Goal: Information Seeking & Learning: Learn about a topic

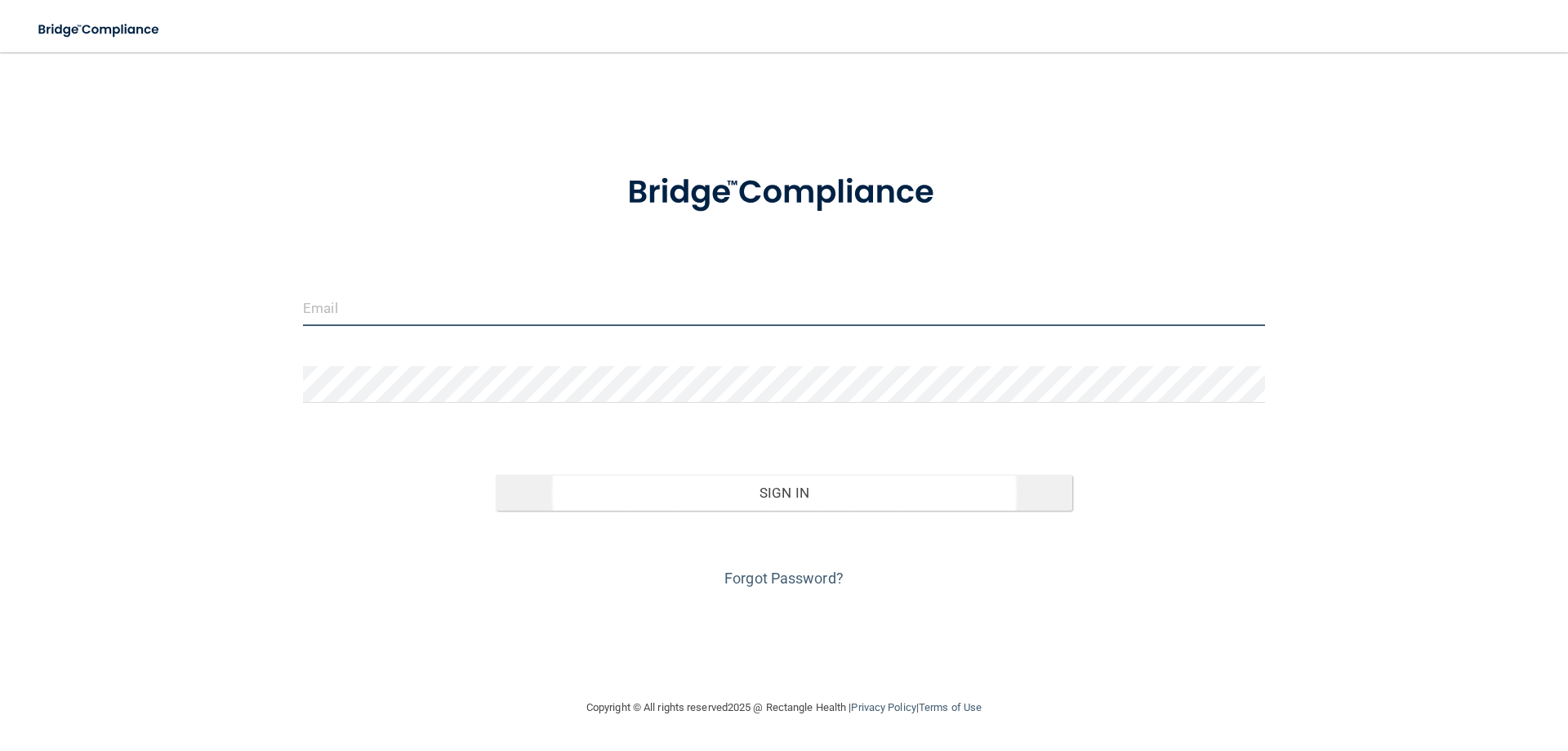
type input "[EMAIL_ADDRESS][DOMAIN_NAME]"
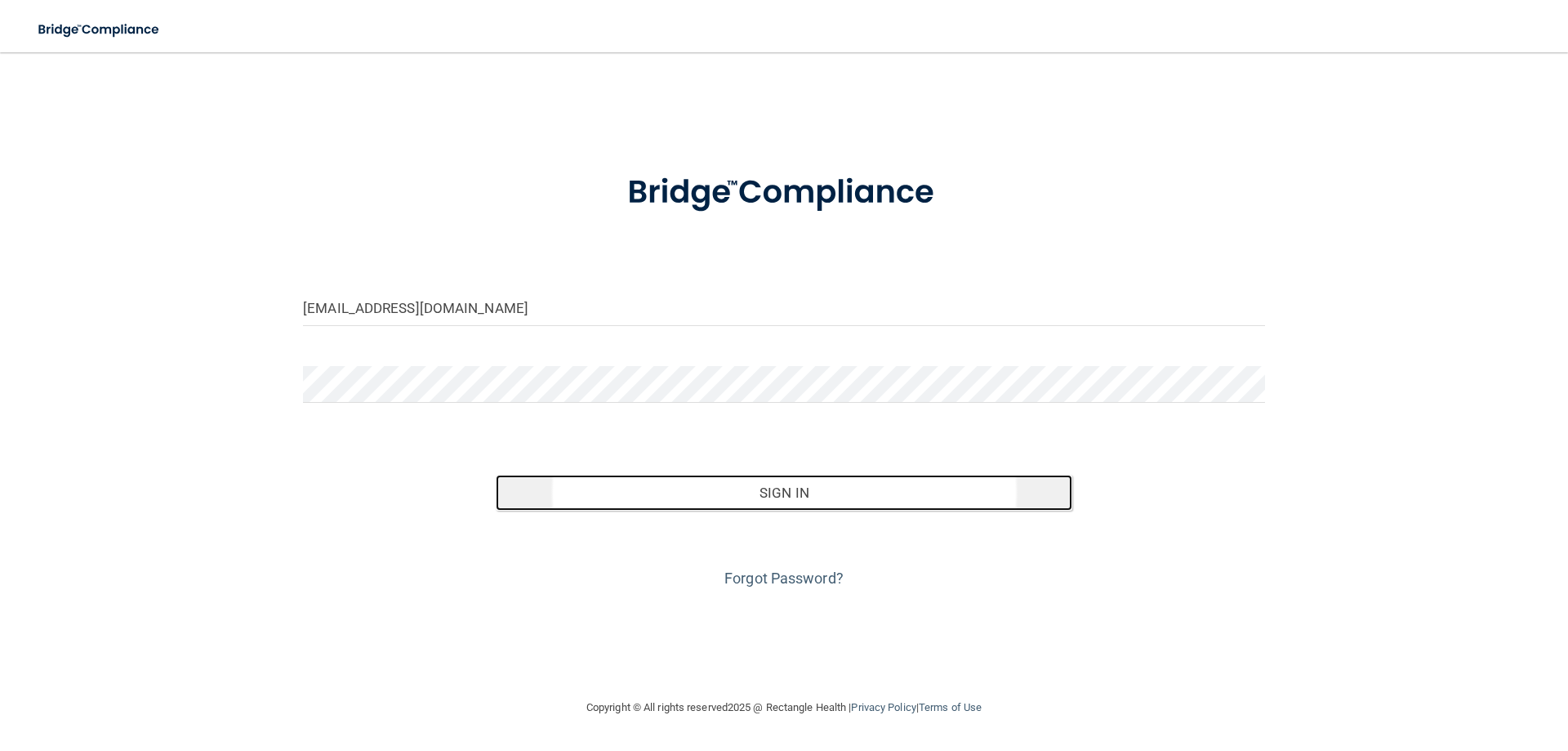
click at [764, 493] on button "Sign In" at bounding box center [784, 493] width 577 height 36
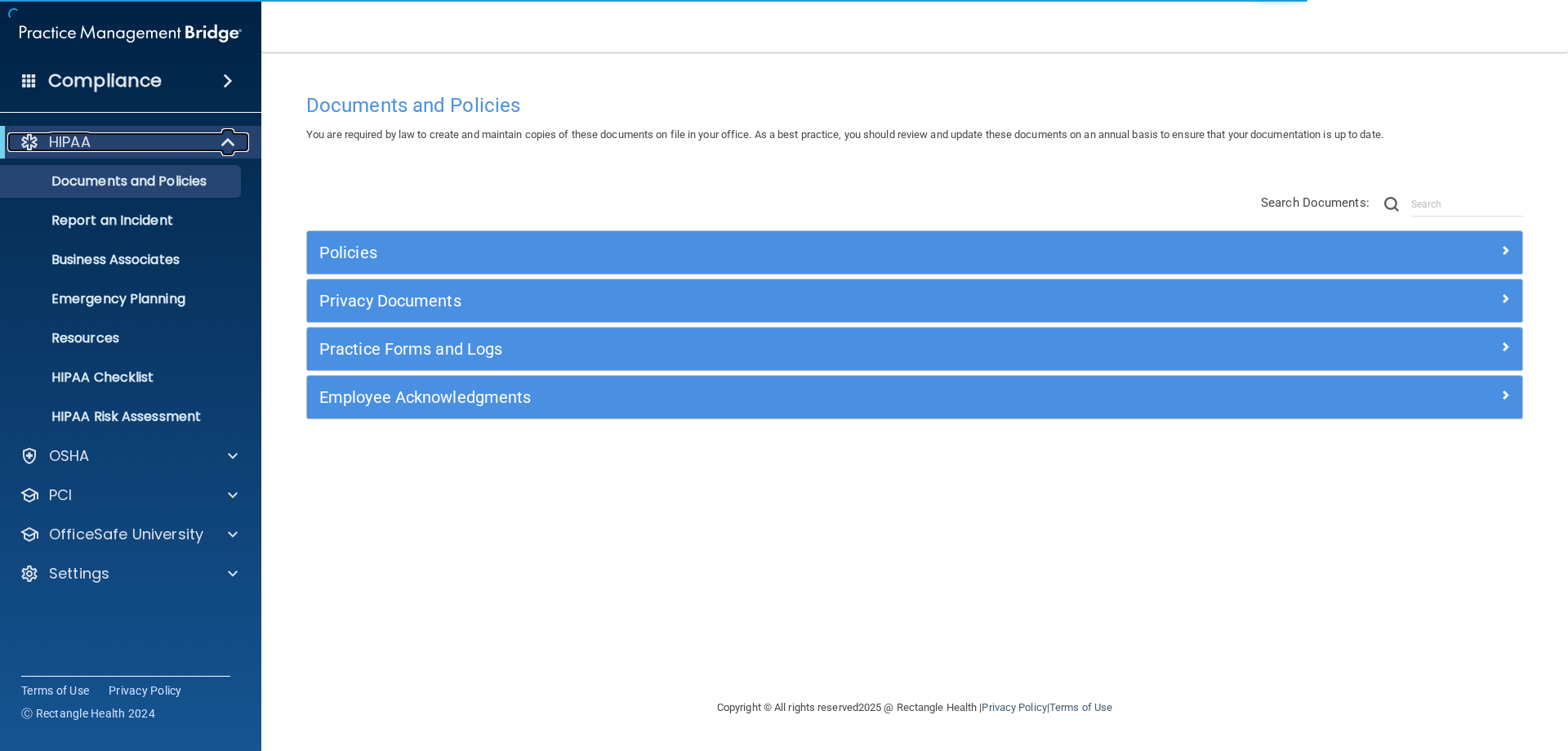
click at [125, 145] on div "HIPAA" at bounding box center [108, 142] width 202 height 20
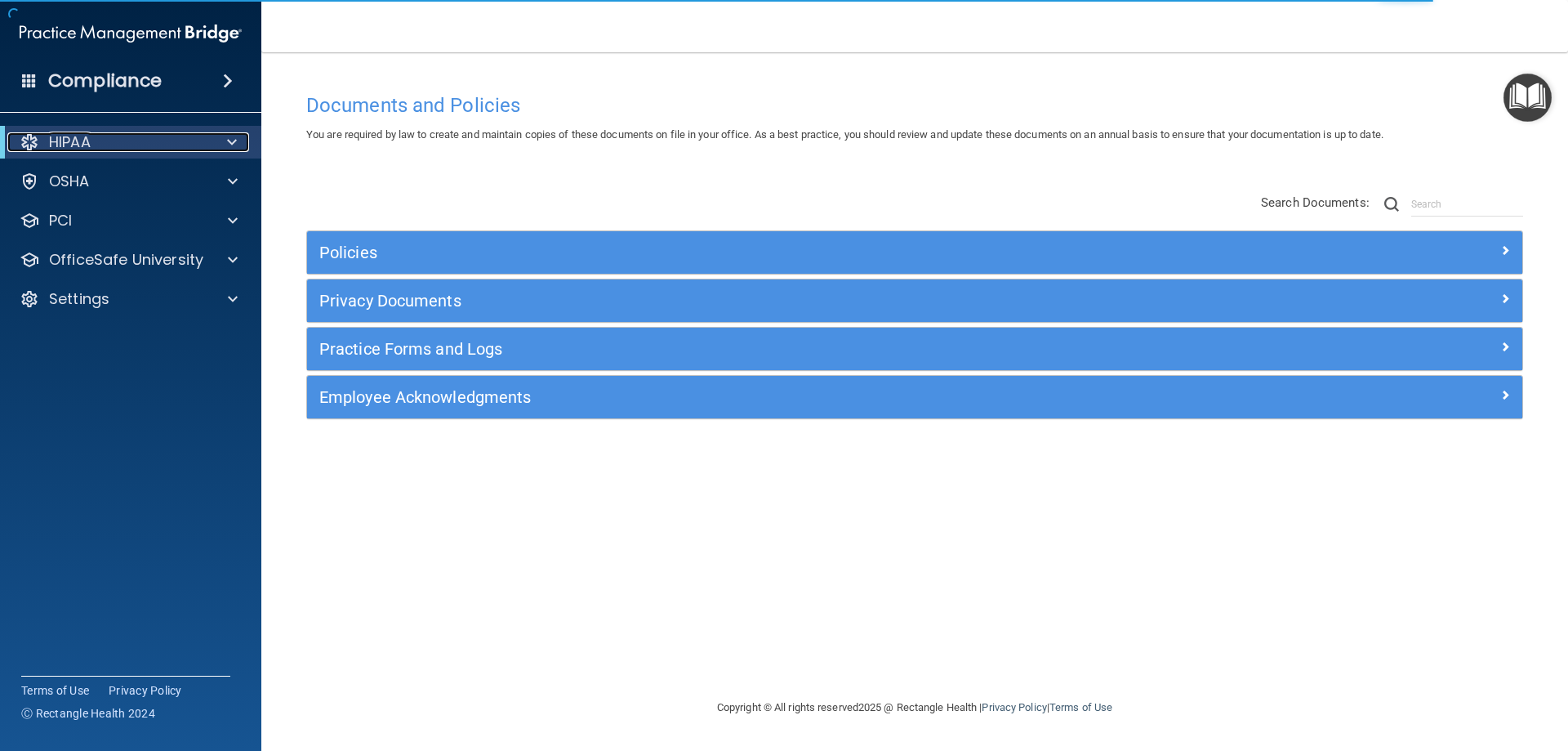
click at [216, 139] on div at bounding box center [229, 142] width 40 height 20
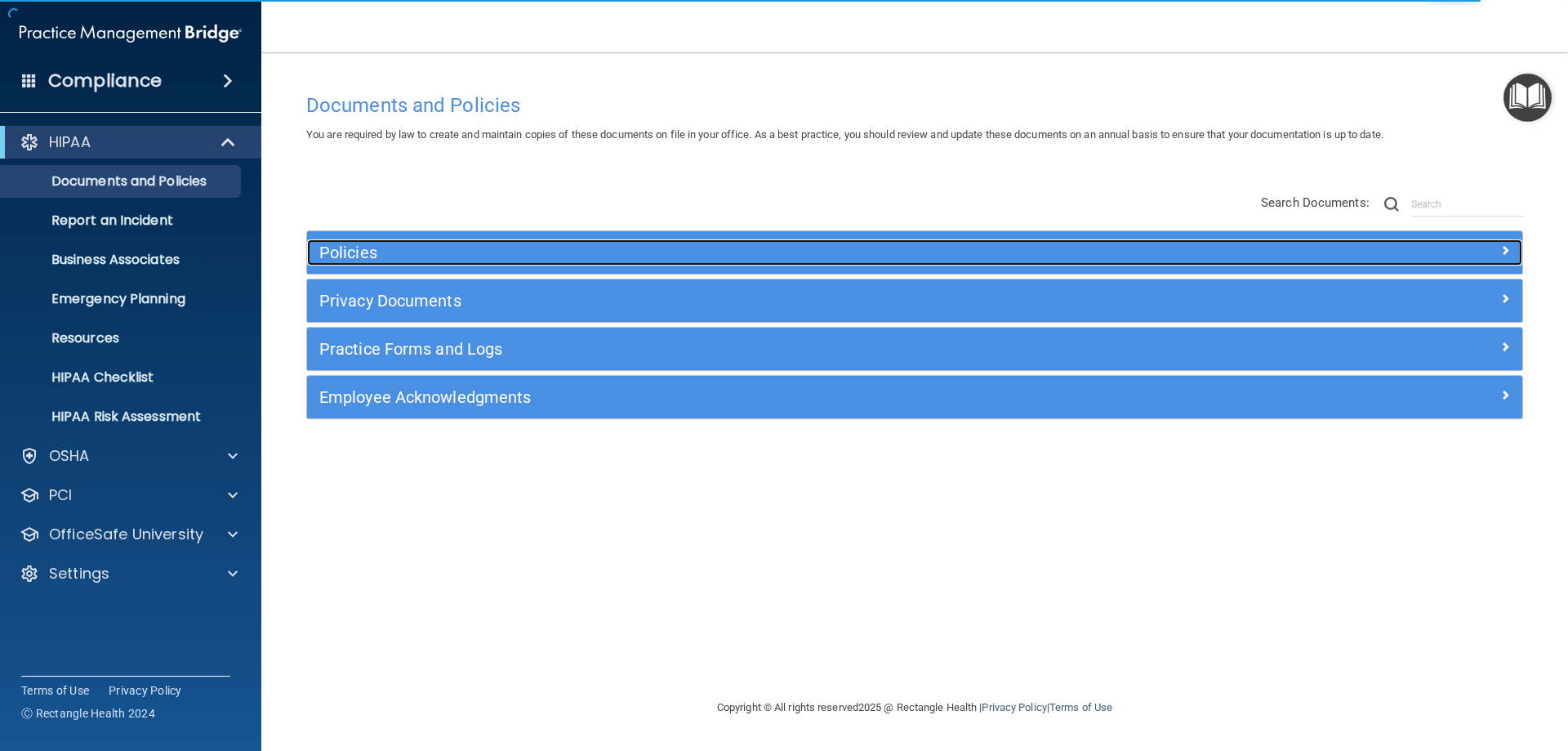
click at [366, 259] on h5 "Policies" at bounding box center [763, 253] width 887 height 18
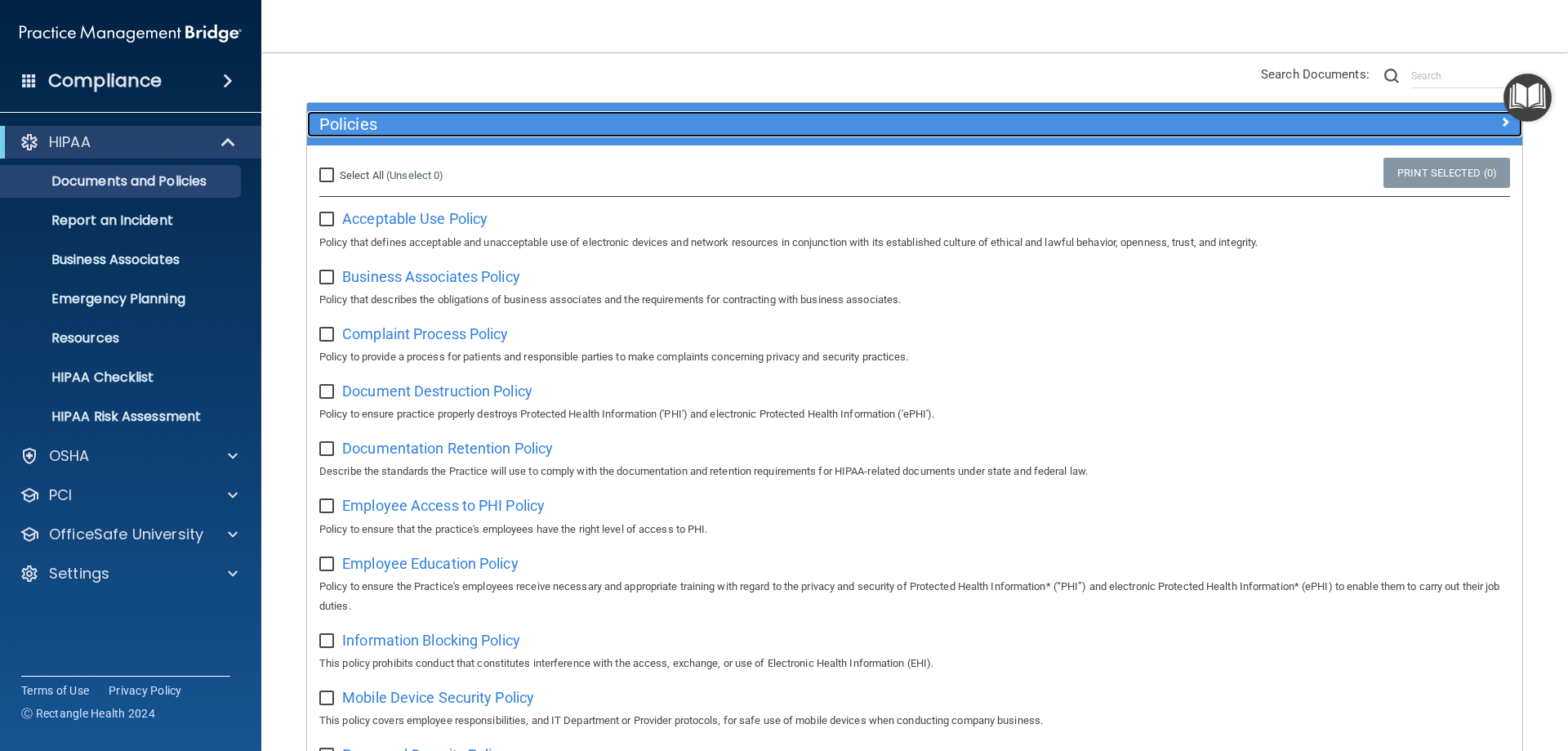
scroll to position [141, 0]
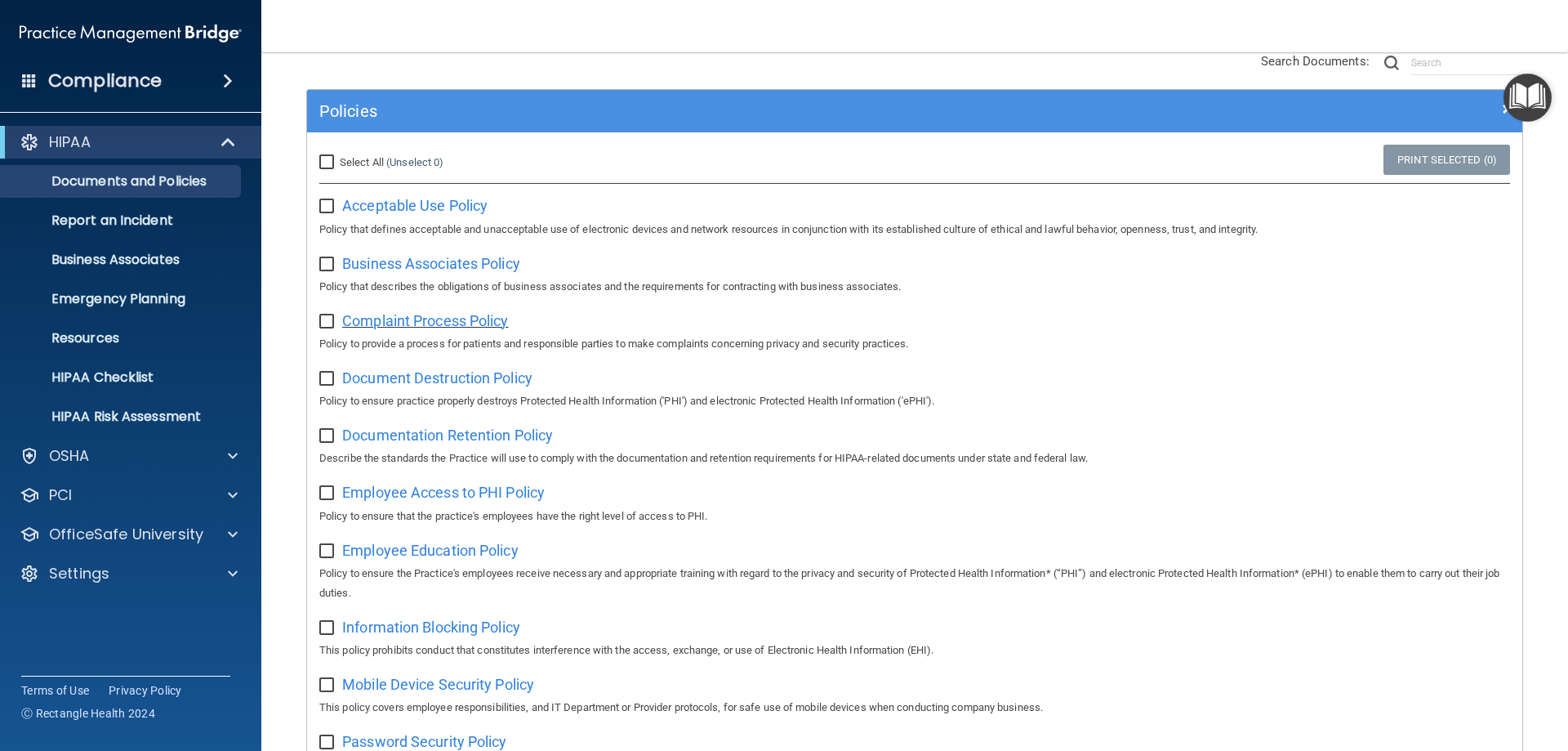
click at [421, 325] on span "Complaint Process Policy" at bounding box center [425, 321] width 166 height 17
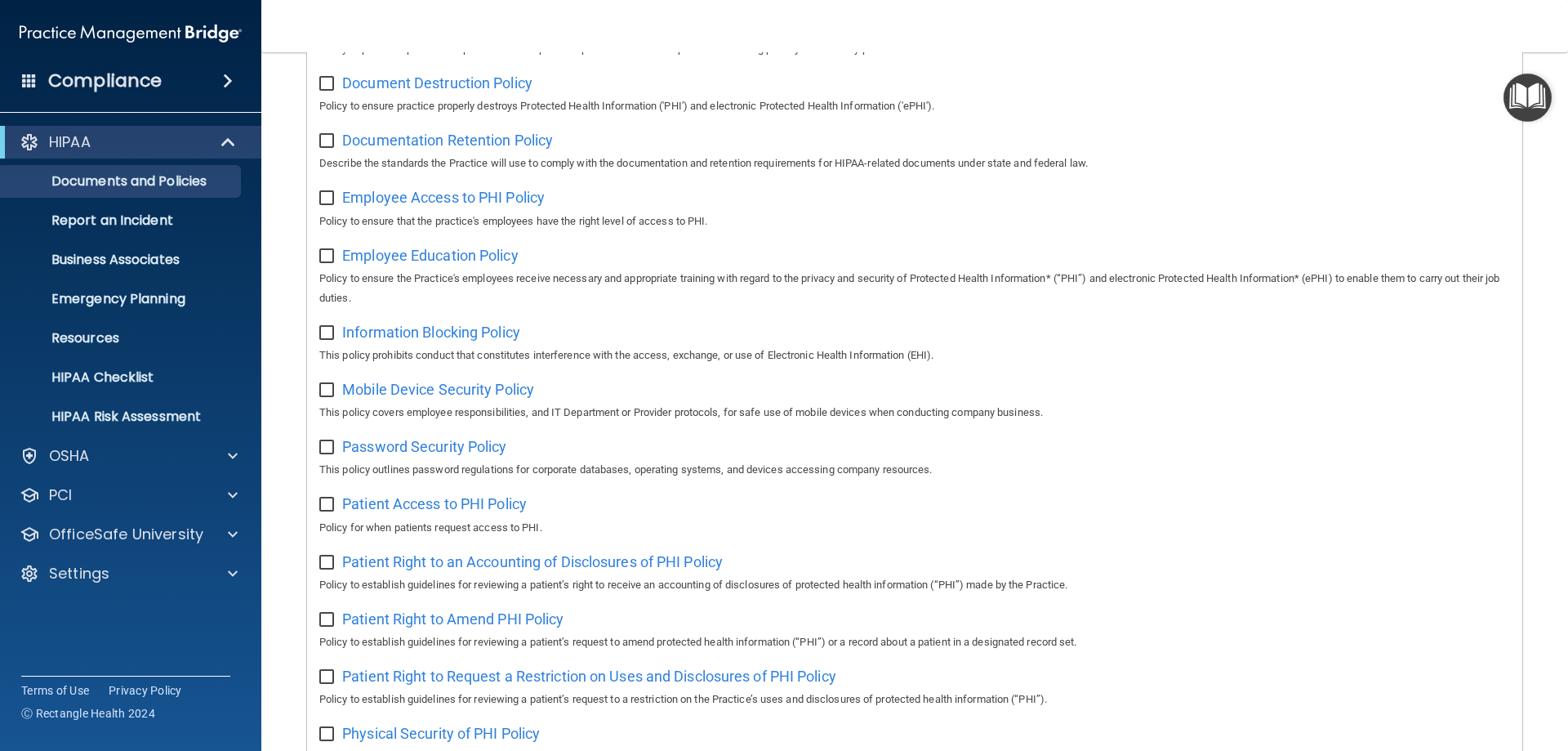
scroll to position [443, 0]
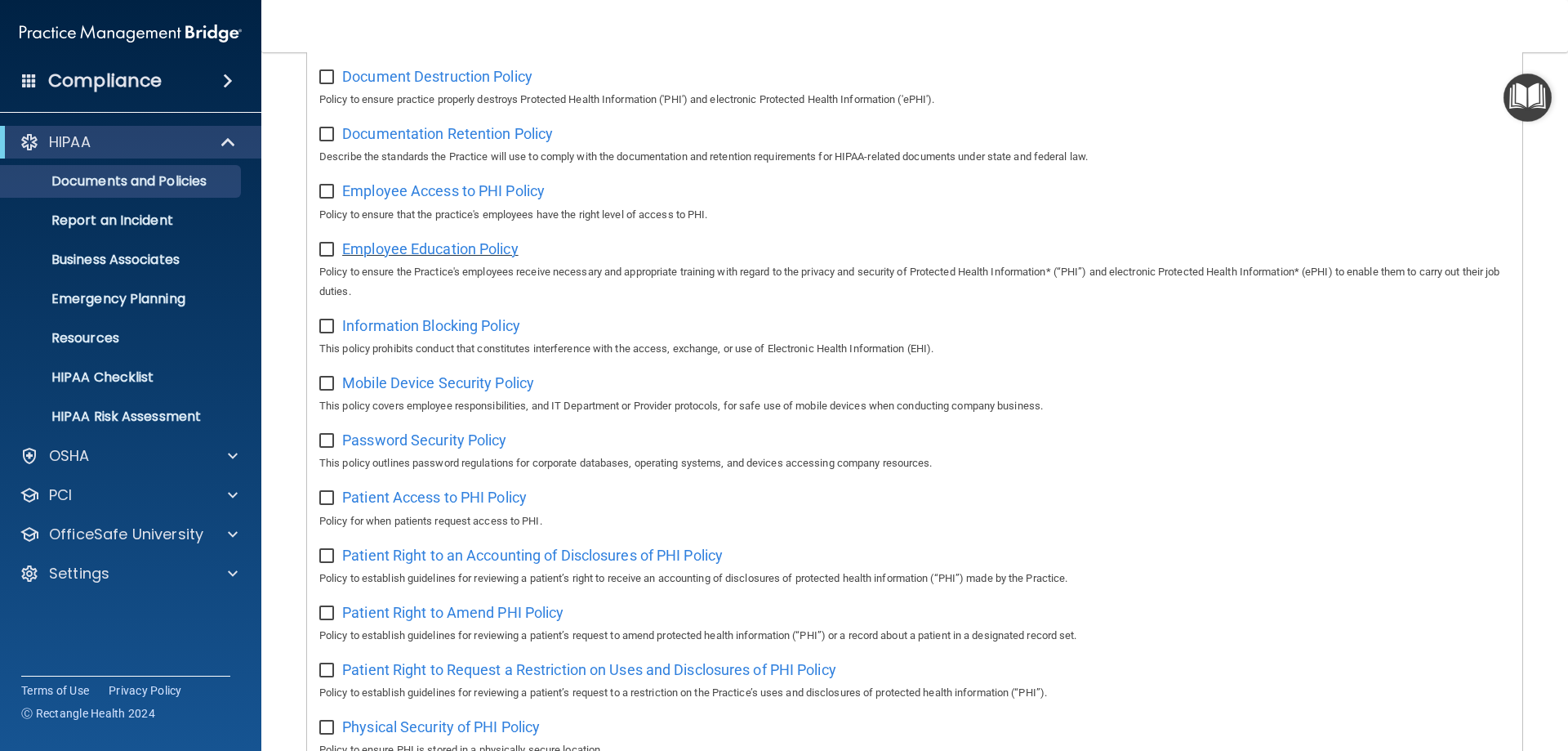
click at [428, 254] on span "Employee Education Policy" at bounding box center [429, 248] width 176 height 17
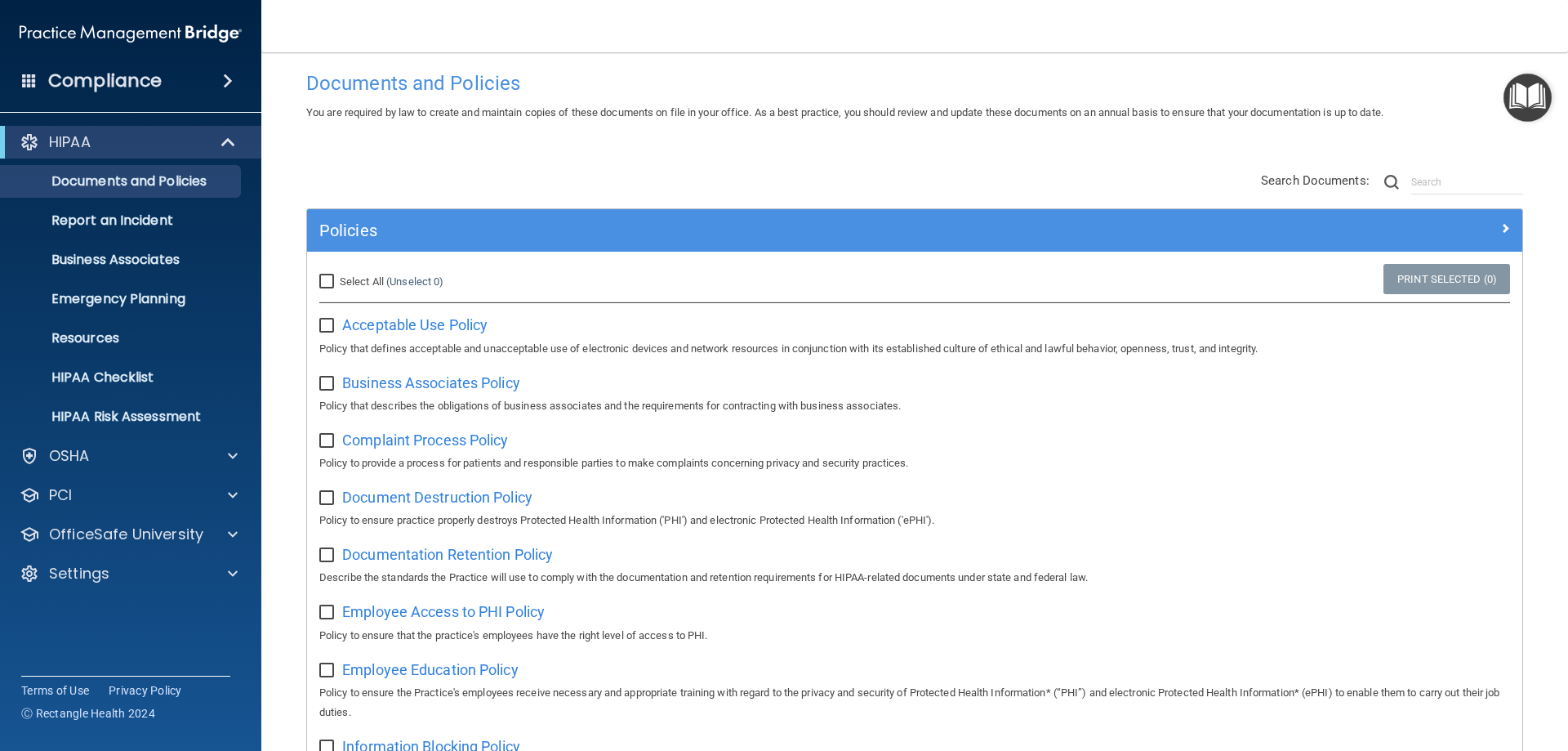
scroll to position [0, 0]
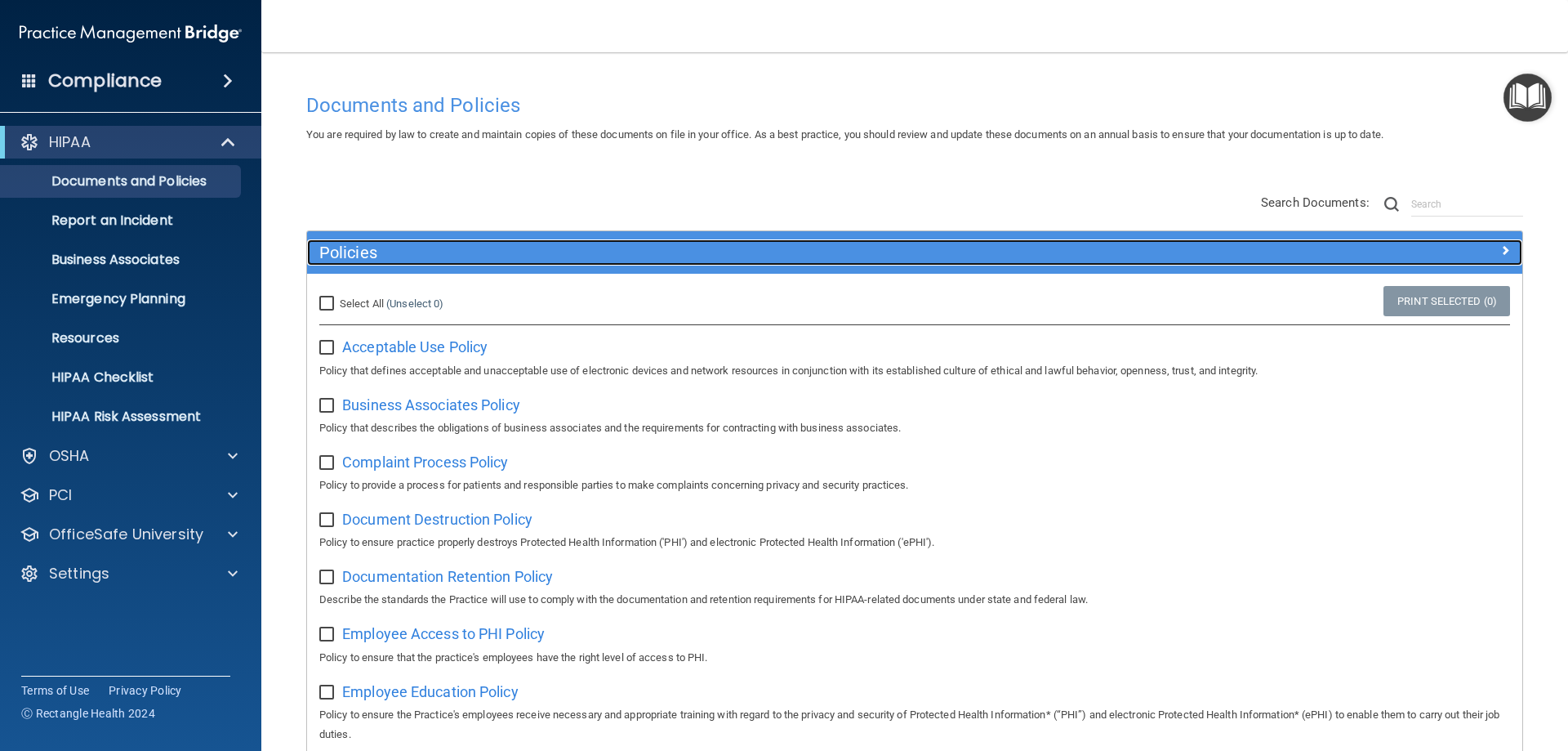
click at [407, 257] on h5 "Policies" at bounding box center [763, 253] width 887 height 18
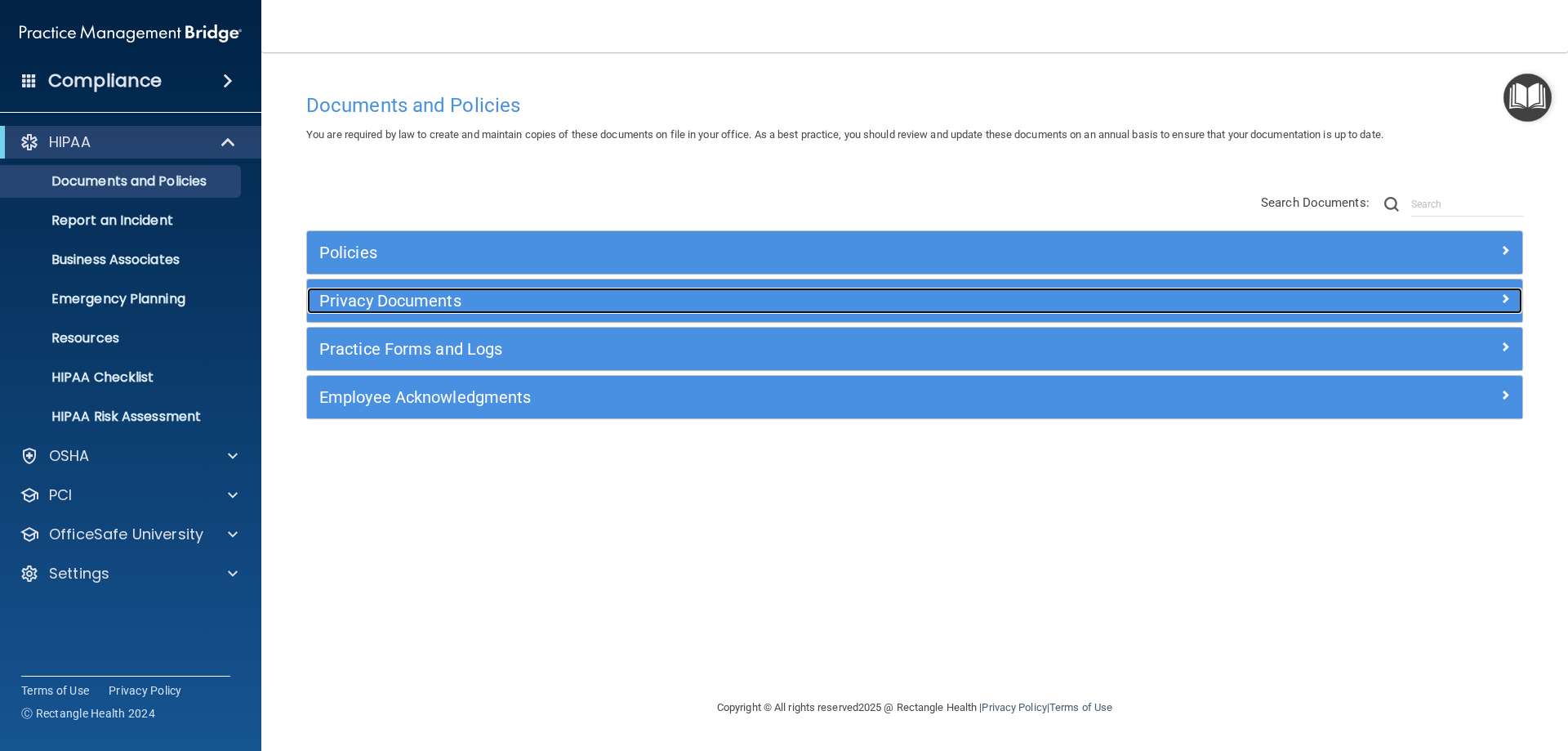
click at [457, 301] on h5 "Privacy Documents" at bounding box center [763, 301] width 887 height 18
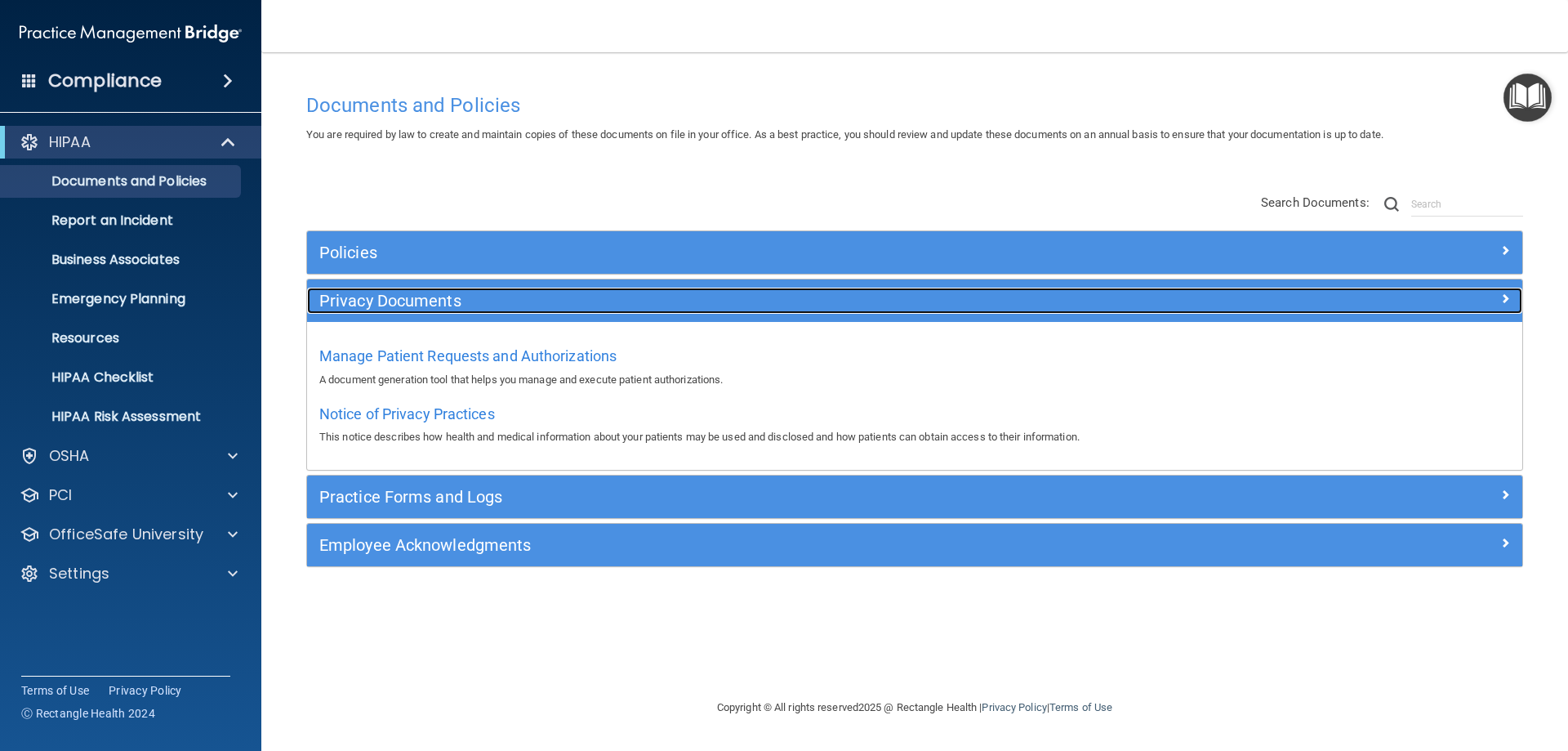
click at [448, 305] on h5 "Privacy Documents" at bounding box center [763, 301] width 887 height 18
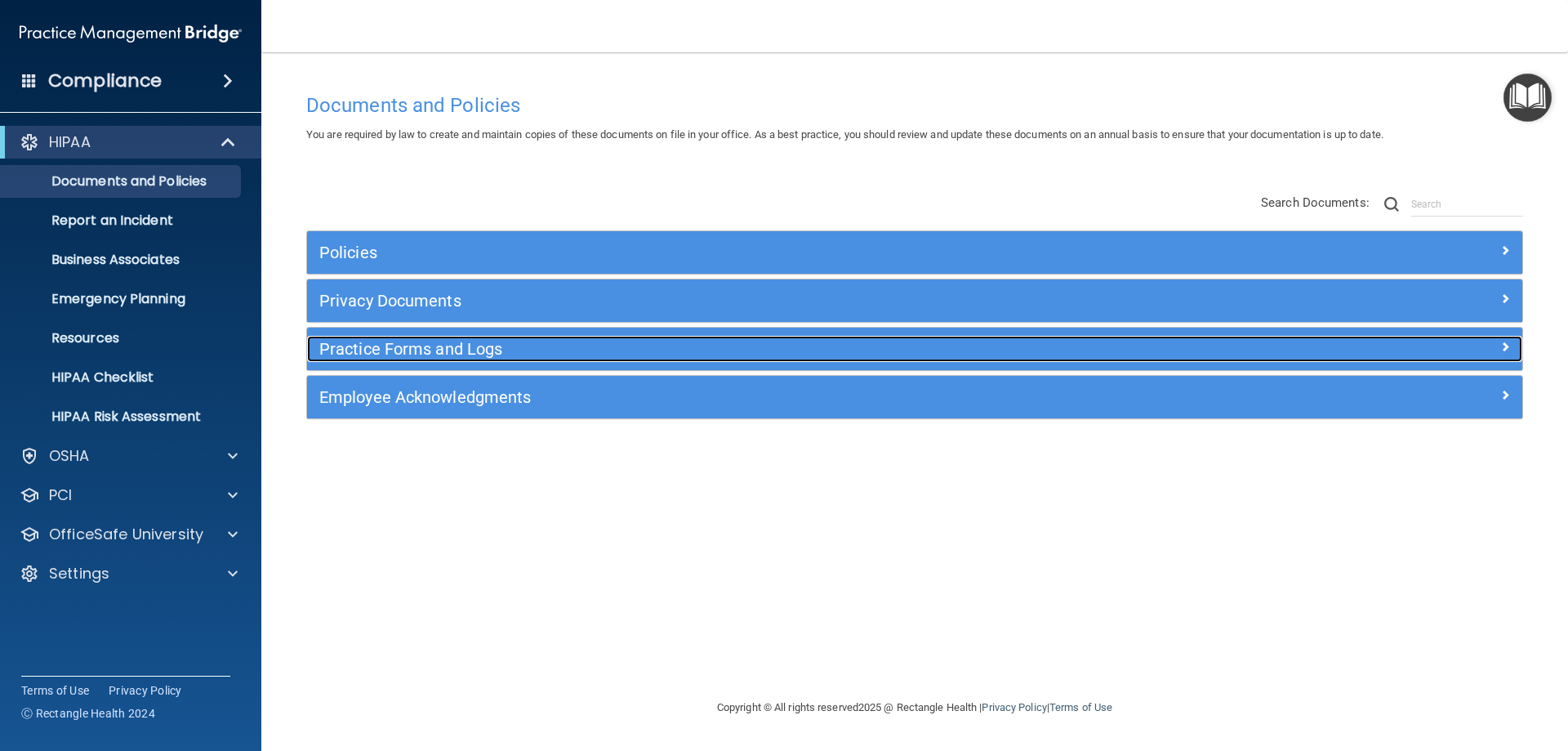
click at [487, 345] on h5 "Practice Forms and Logs" at bounding box center [763, 348] width 887 height 18
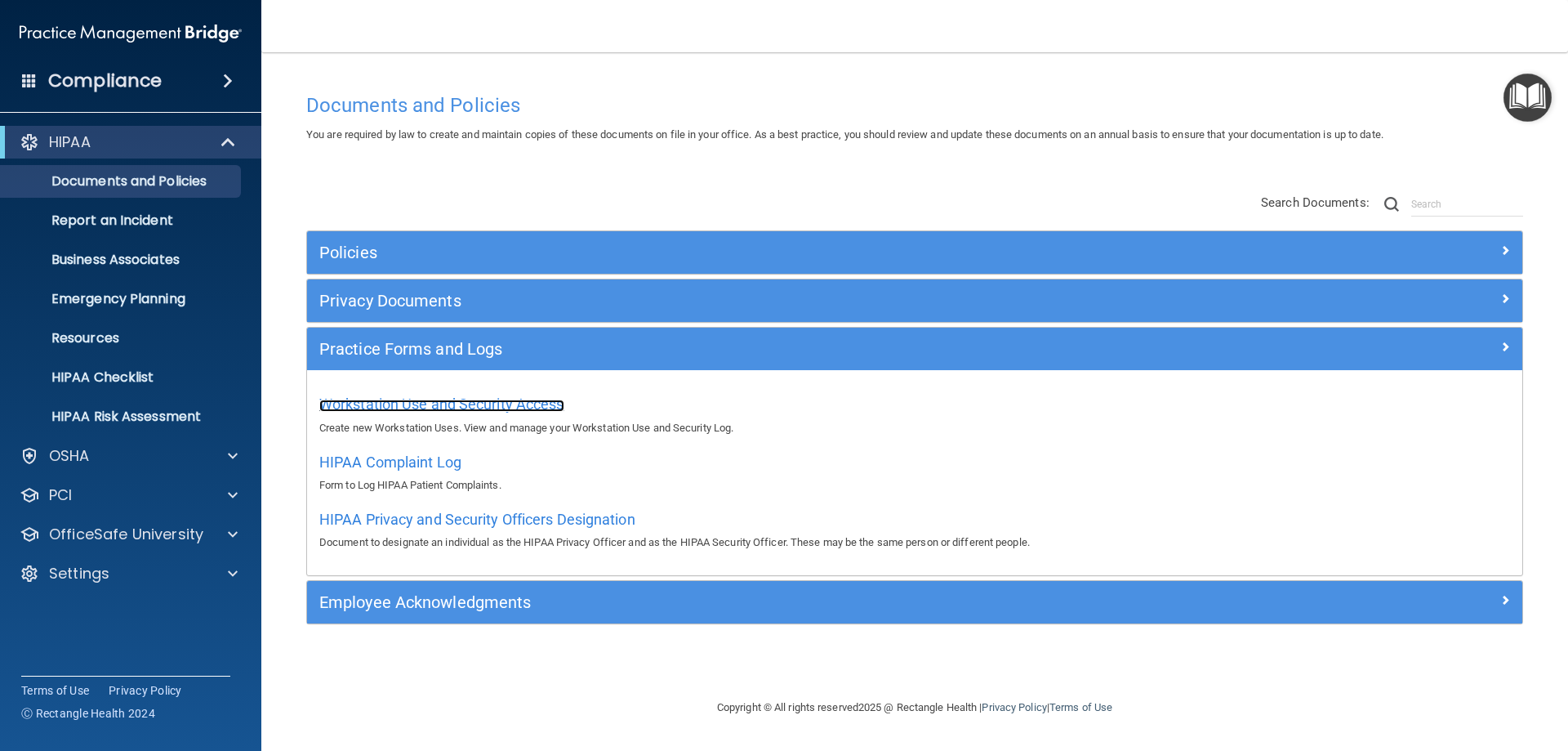
click at [486, 407] on span "Workstation Use and Security Access" at bounding box center [442, 403] width 245 height 17
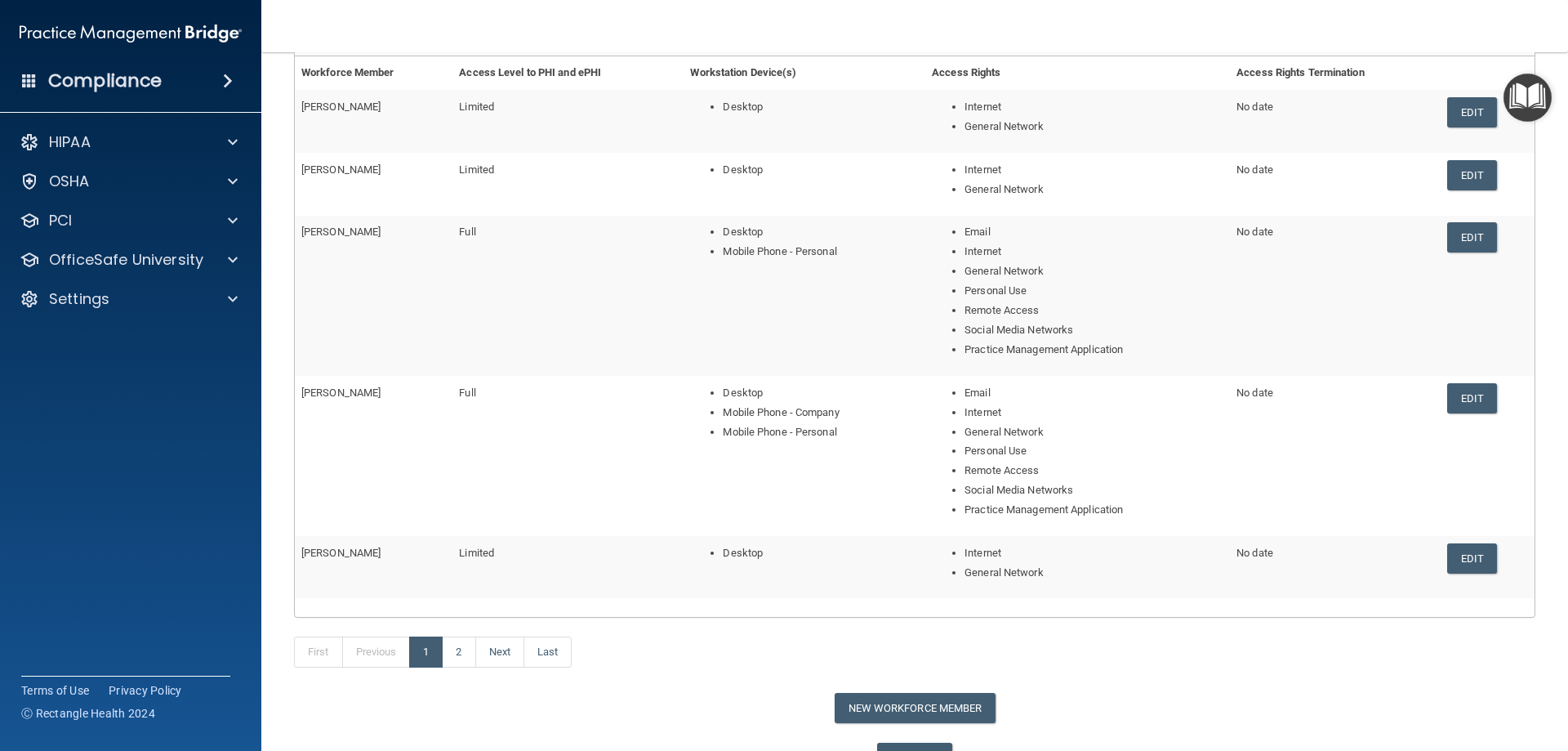
scroll to position [237, 0]
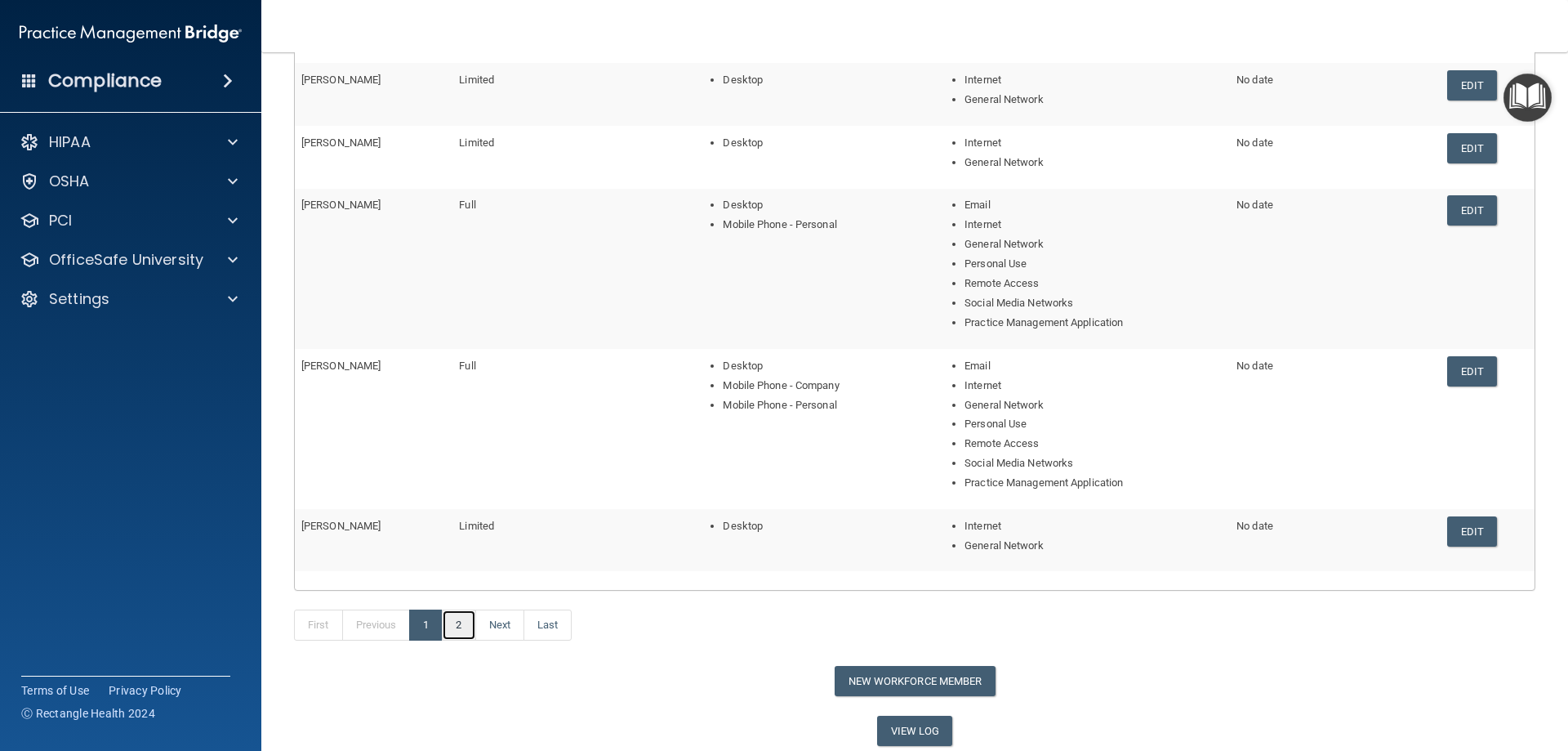
click at [469, 628] on link "2" at bounding box center [458, 625] width 34 height 31
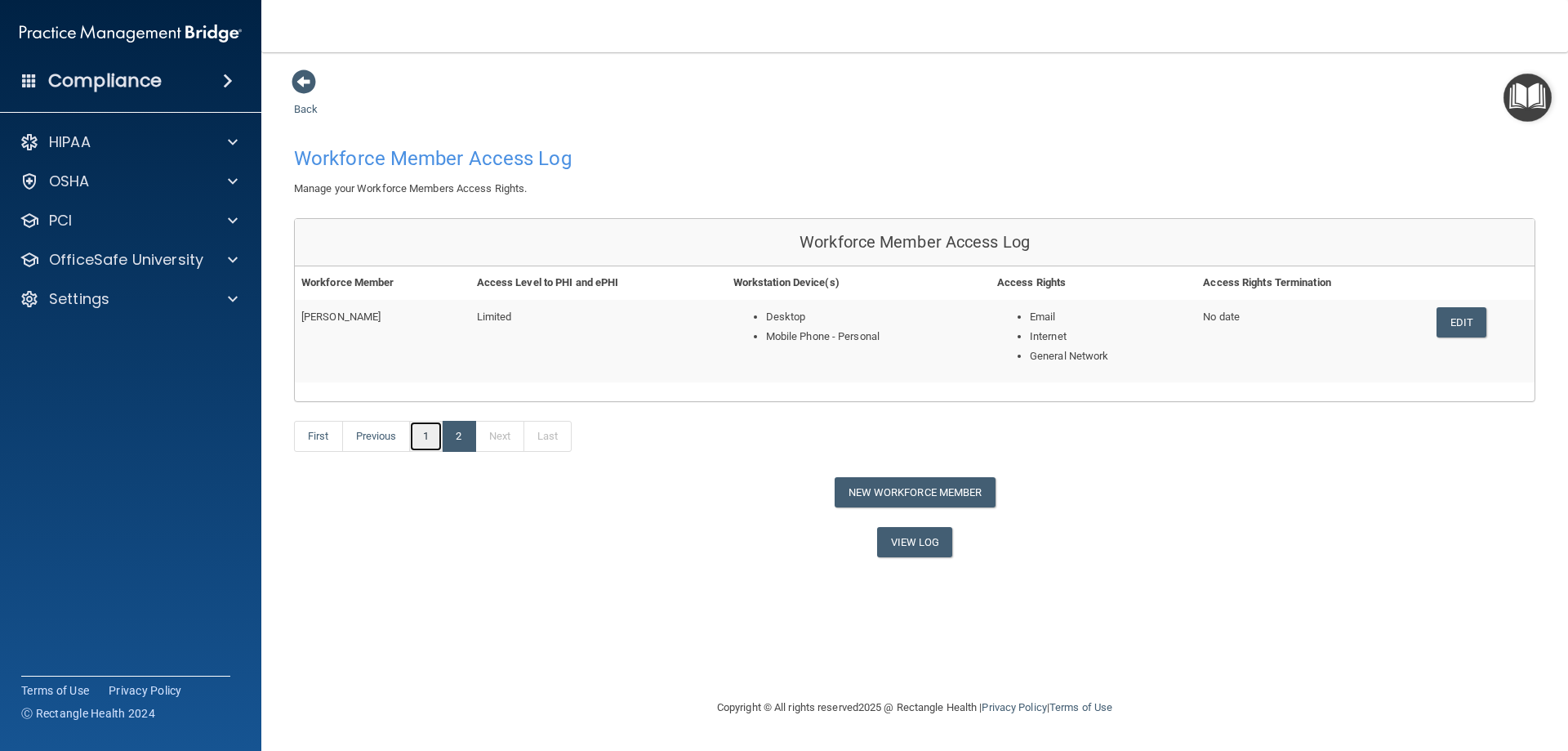
click at [423, 444] on link "1" at bounding box center [425, 436] width 34 height 31
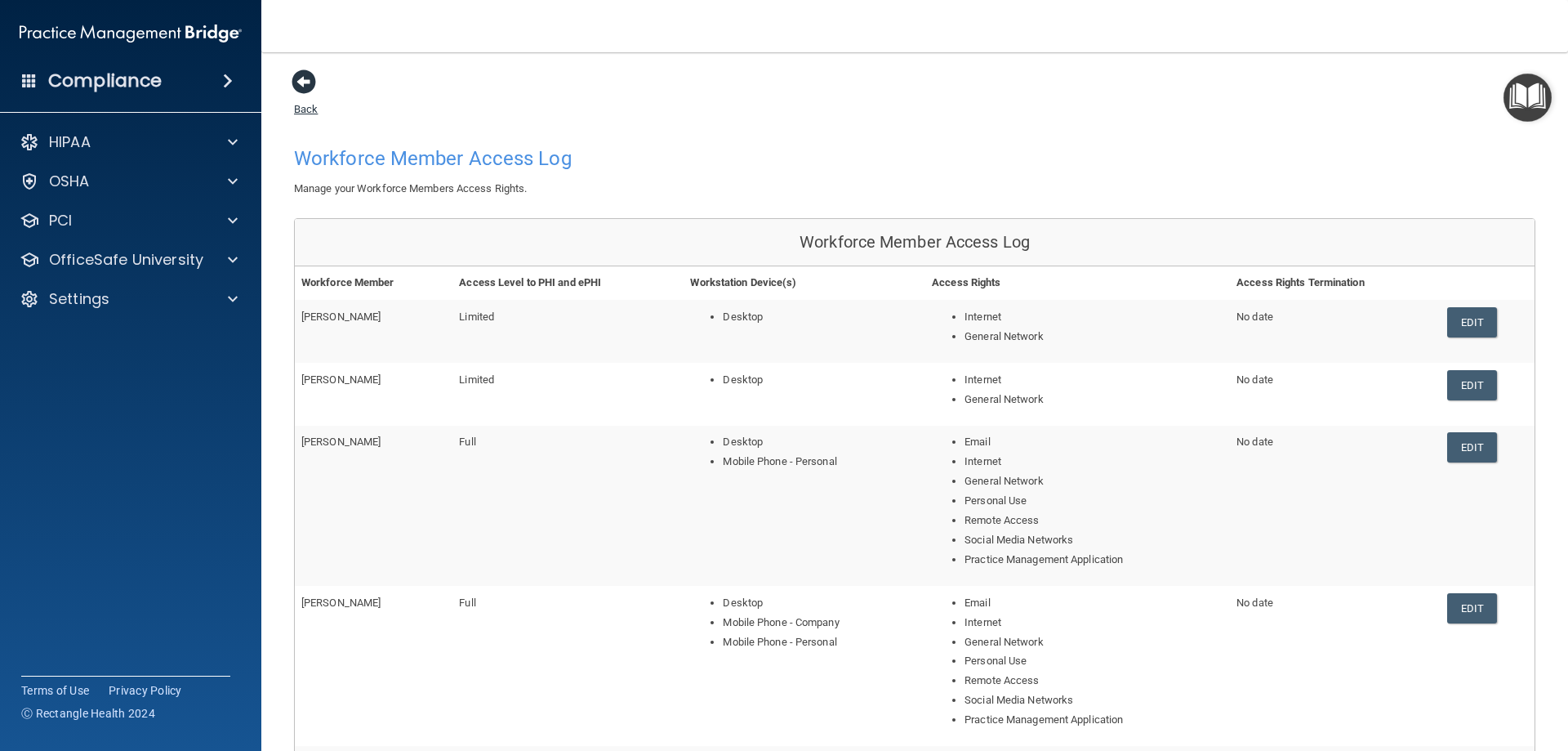
click at [308, 84] on span at bounding box center [304, 82] width 25 height 25
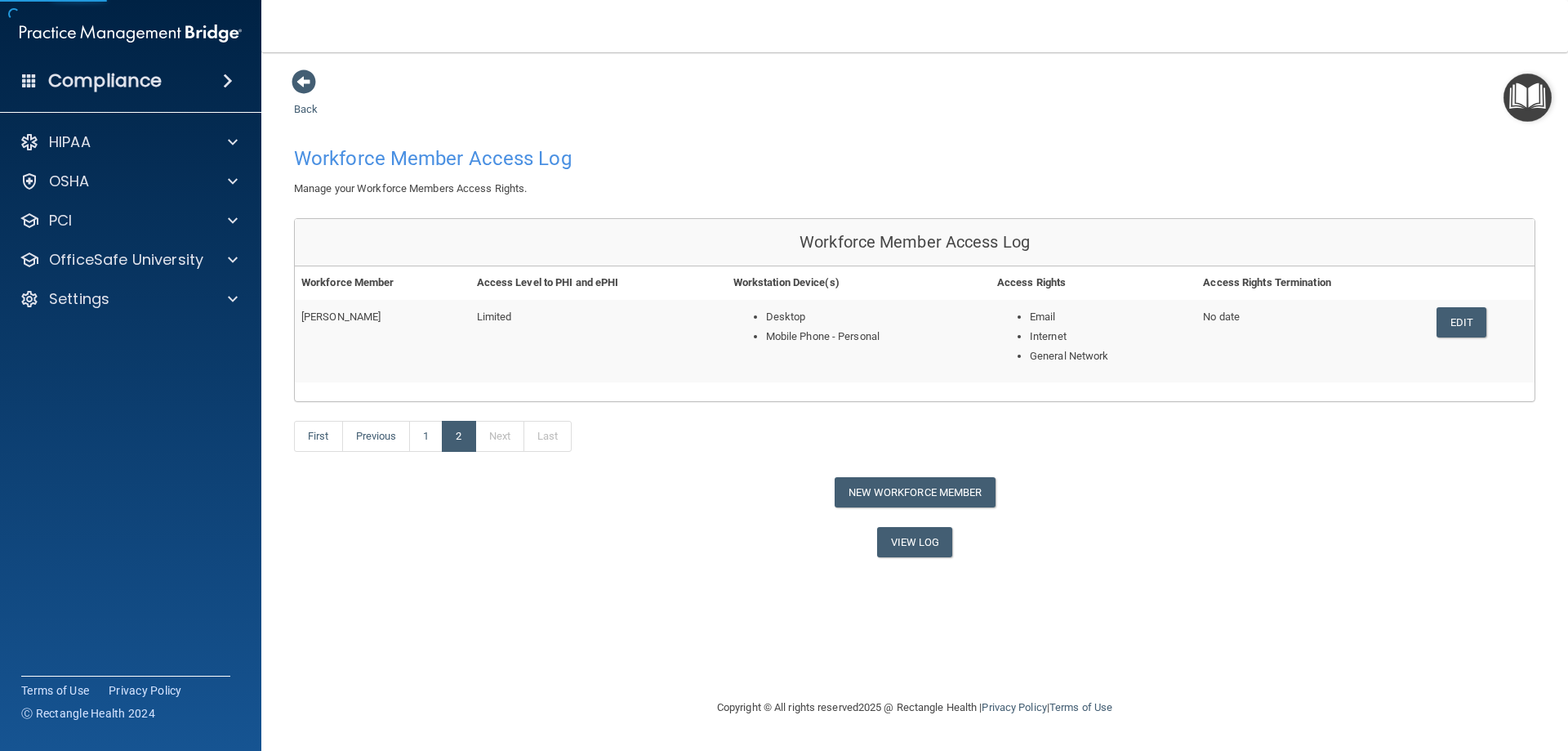
click at [308, 84] on span at bounding box center [304, 82] width 25 height 25
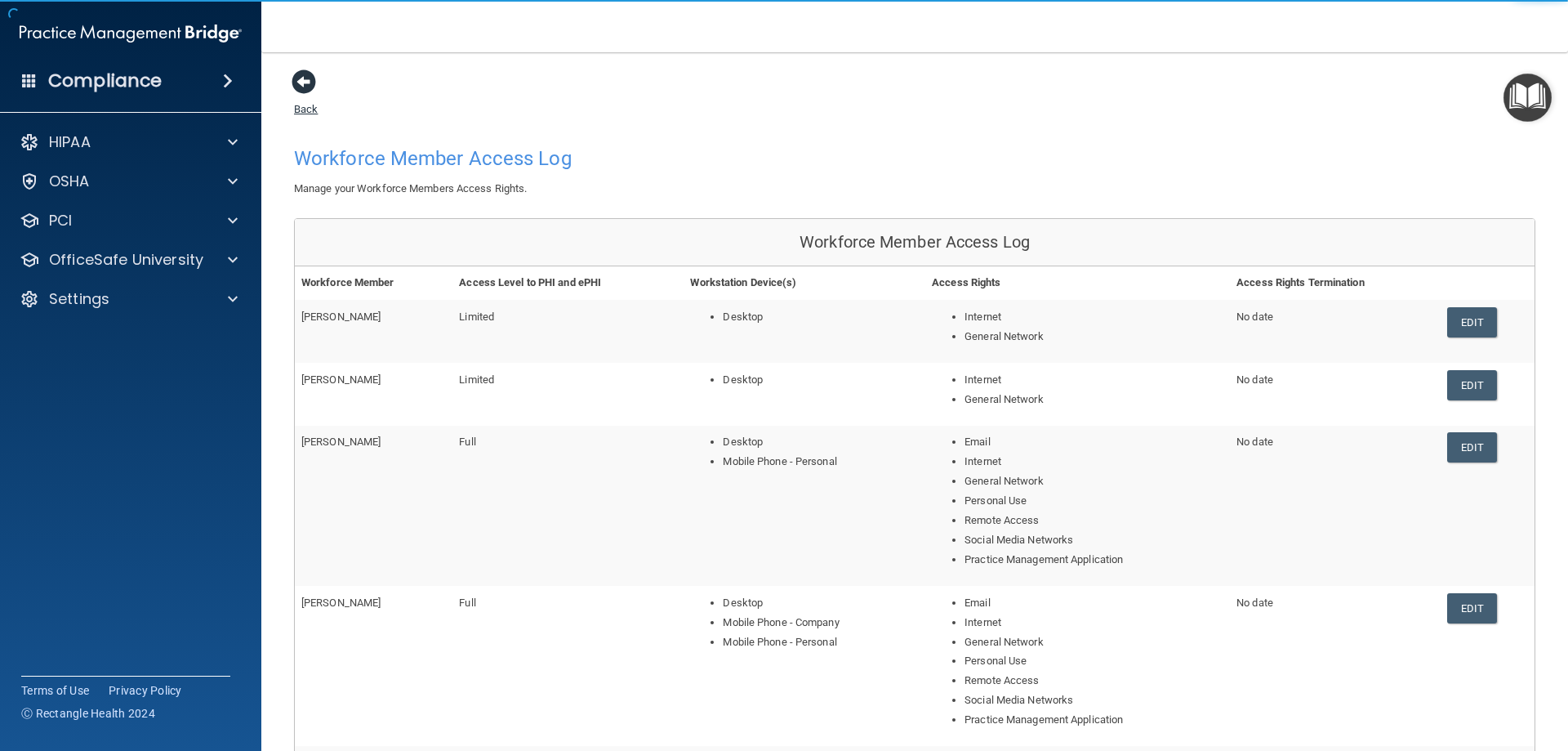
click at [308, 84] on span at bounding box center [304, 82] width 25 height 25
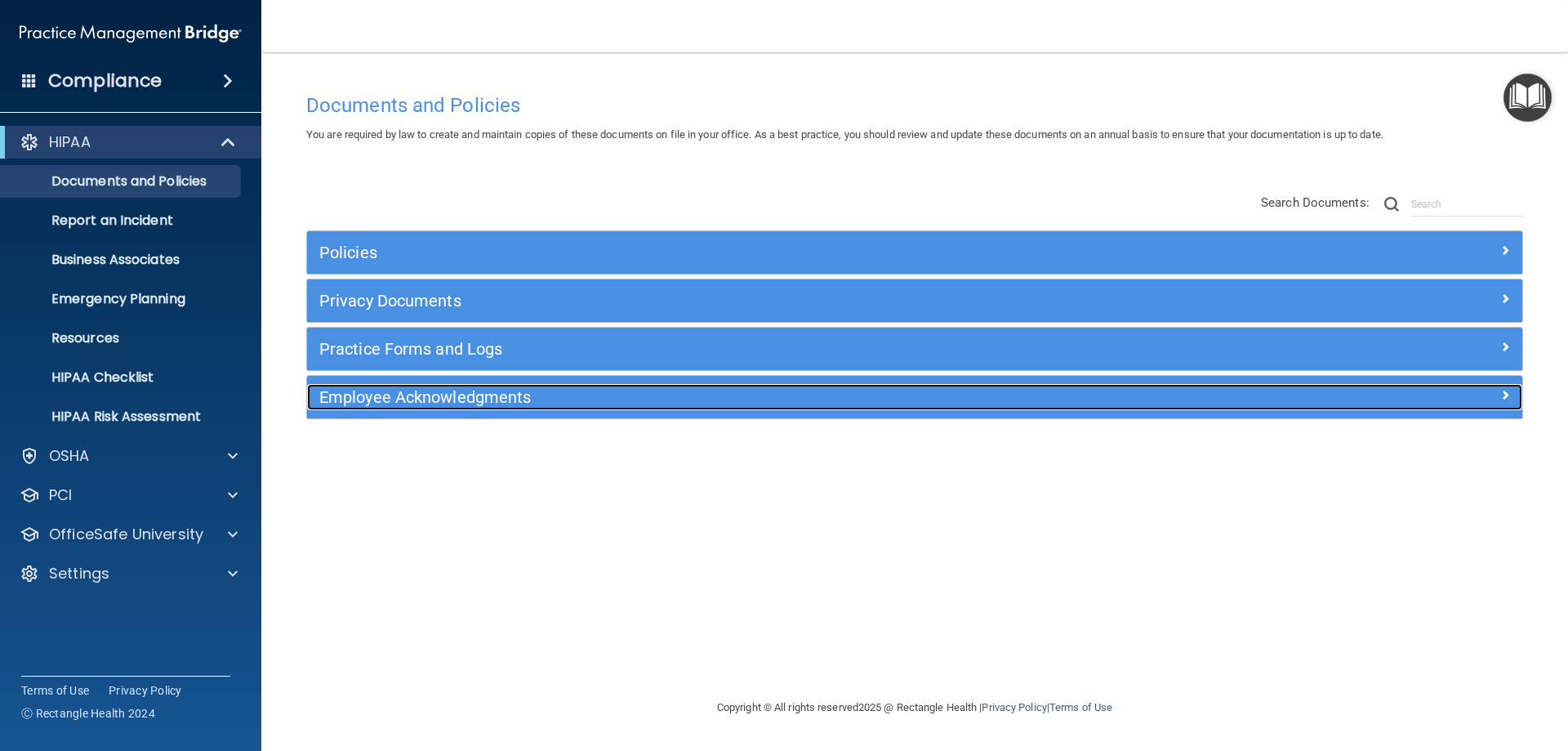
click at [593, 402] on h5 "Employee Acknowledgments" at bounding box center [763, 397] width 887 height 18
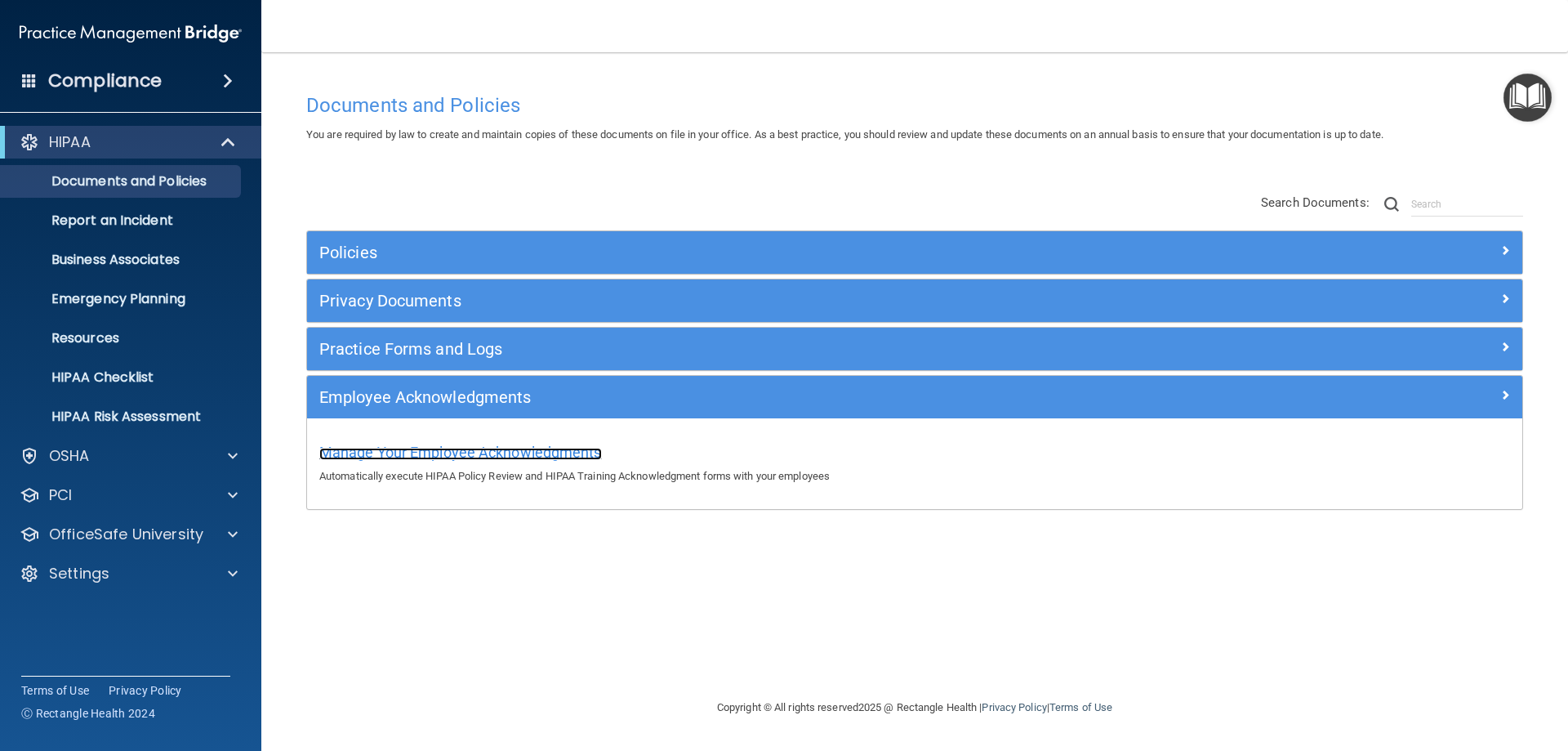
click at [558, 453] on span "Manage Your Employee Acknowledgments" at bounding box center [461, 452] width 283 height 17
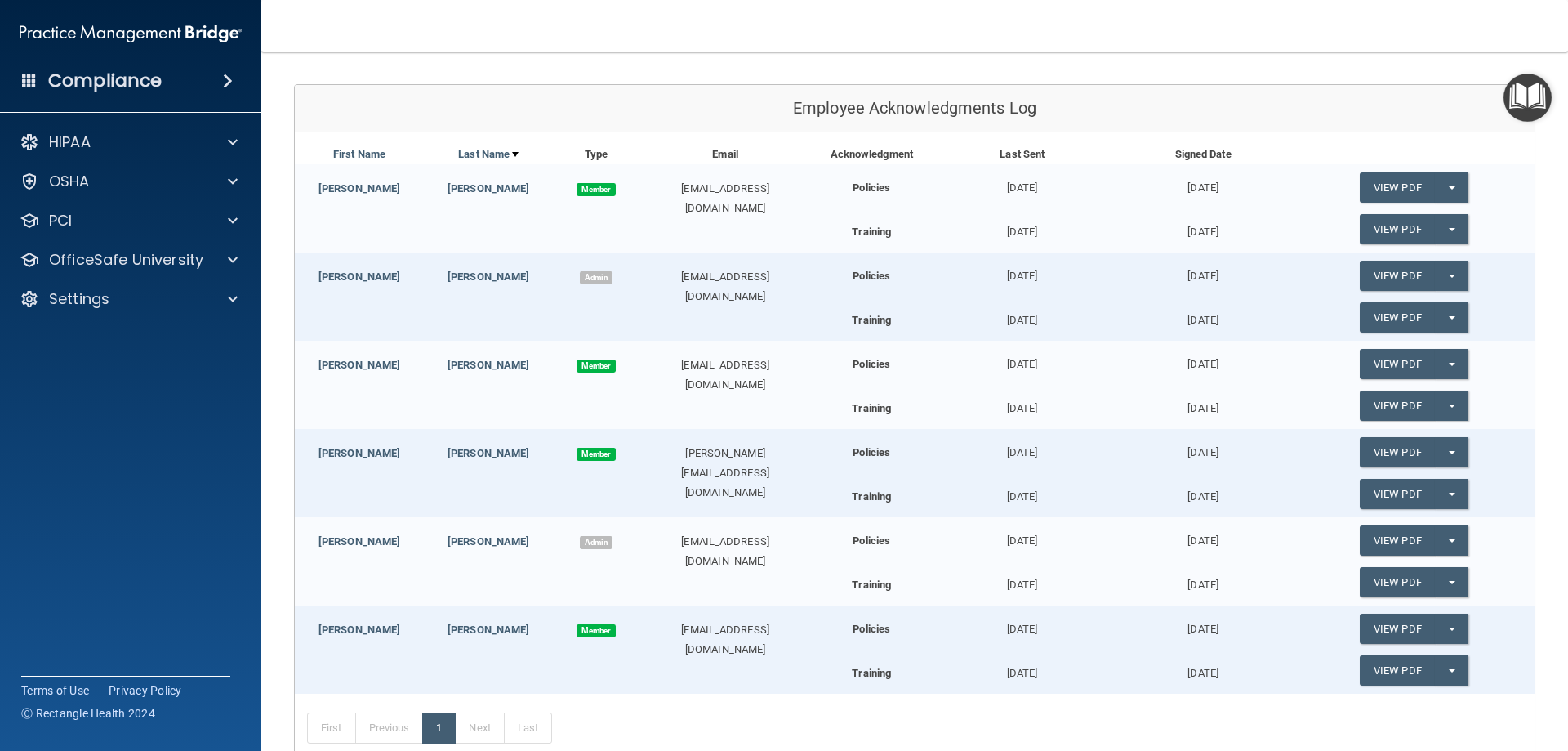
scroll to position [168, 0]
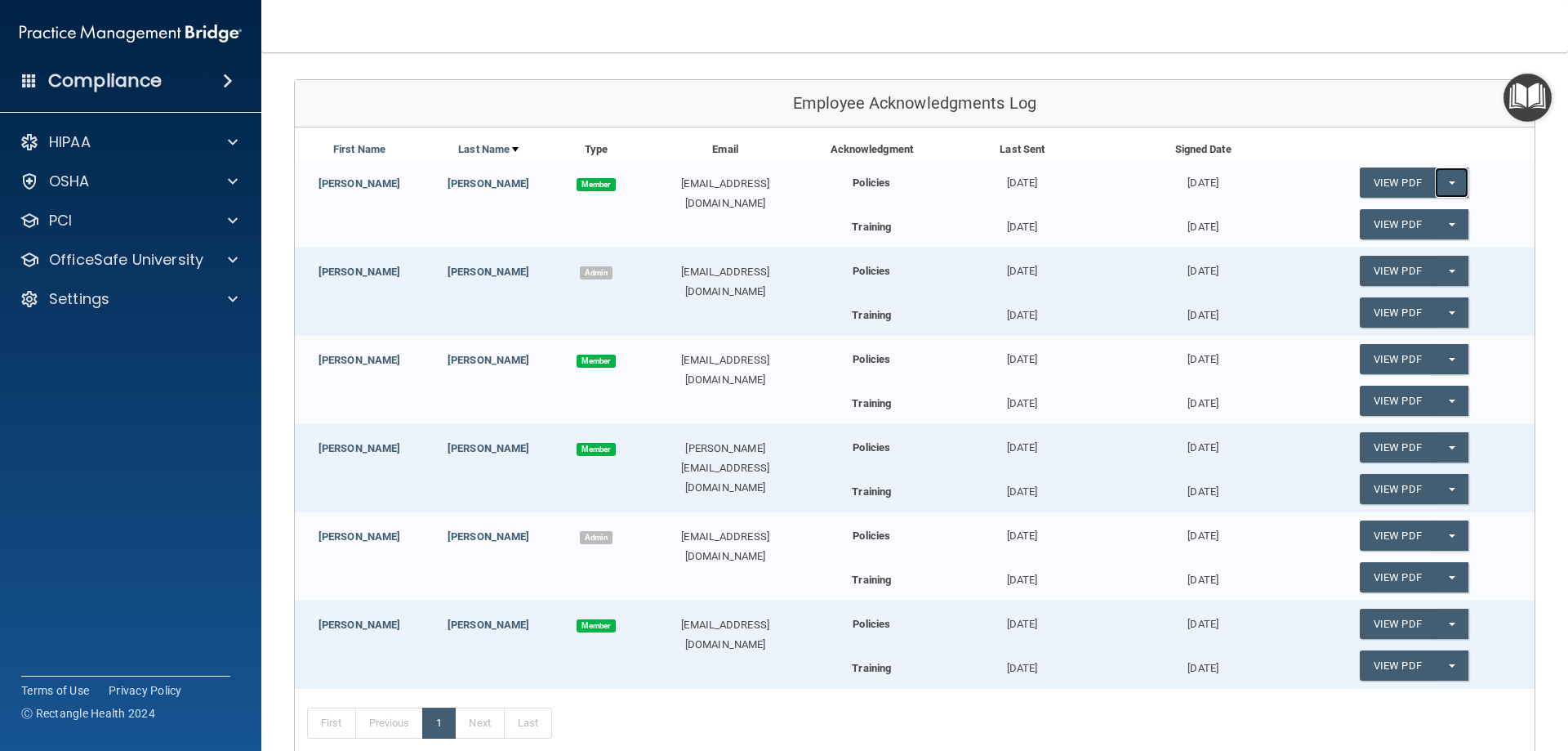
click at [1438, 180] on button "Split button!" at bounding box center [1451, 182] width 34 height 30
click at [1439, 171] on button "Split button!" at bounding box center [1451, 182] width 34 height 30
click at [1375, 183] on link "View PDF" at bounding box center [1398, 182] width 75 height 30
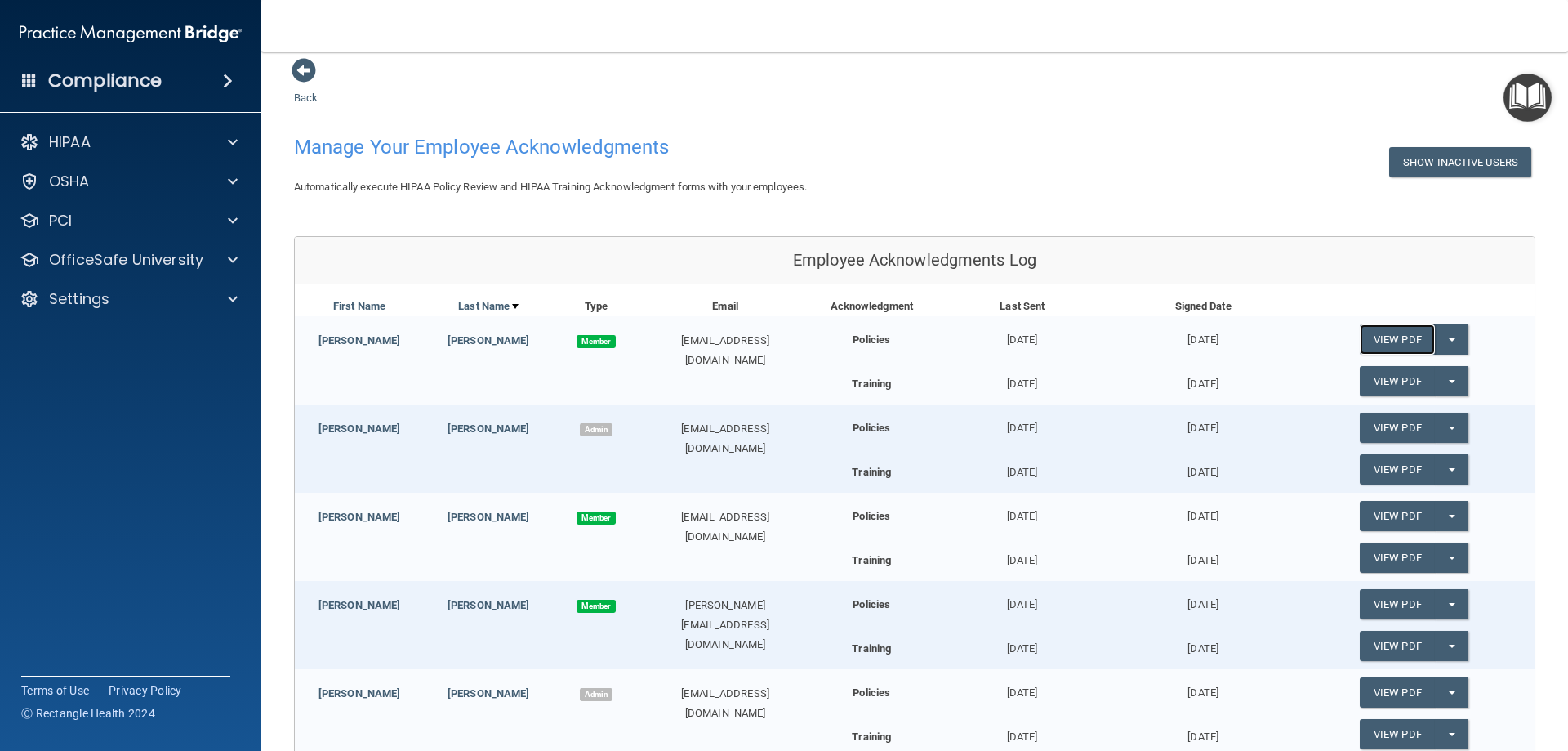
scroll to position [0, 0]
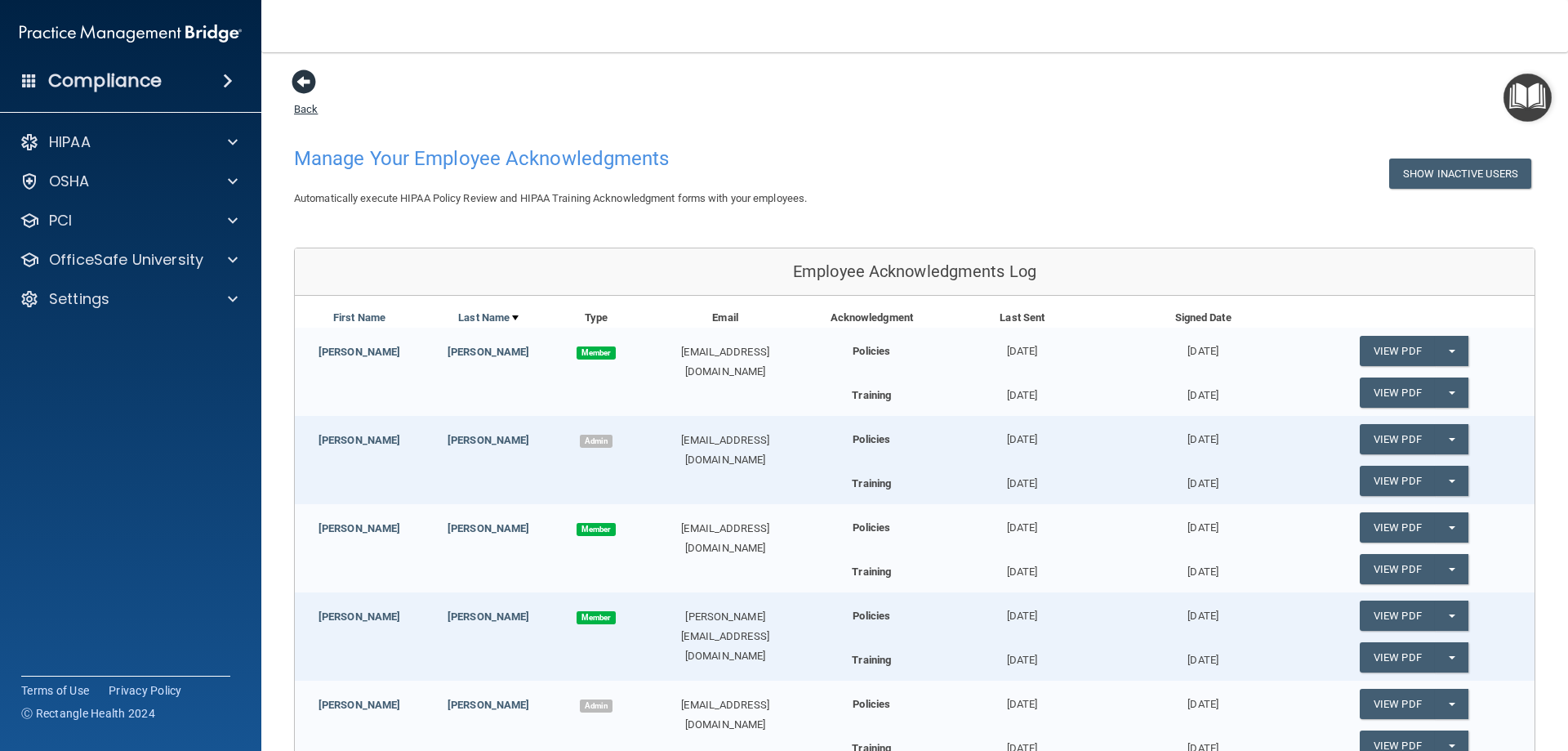
click at [302, 85] on span at bounding box center [304, 82] width 25 height 25
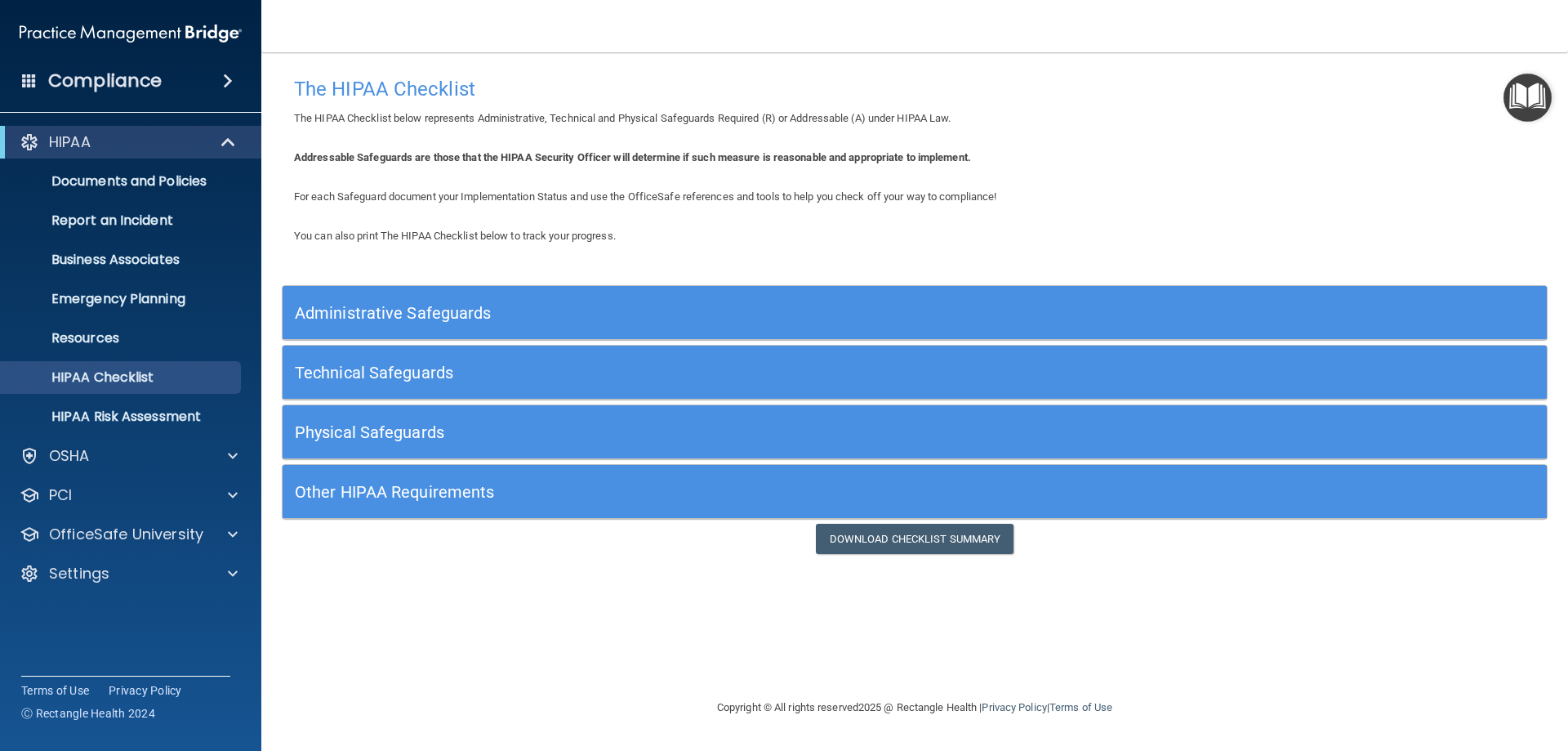
click at [422, 316] on h5 "Administrative Safeguards" at bounding box center [757, 313] width 924 height 18
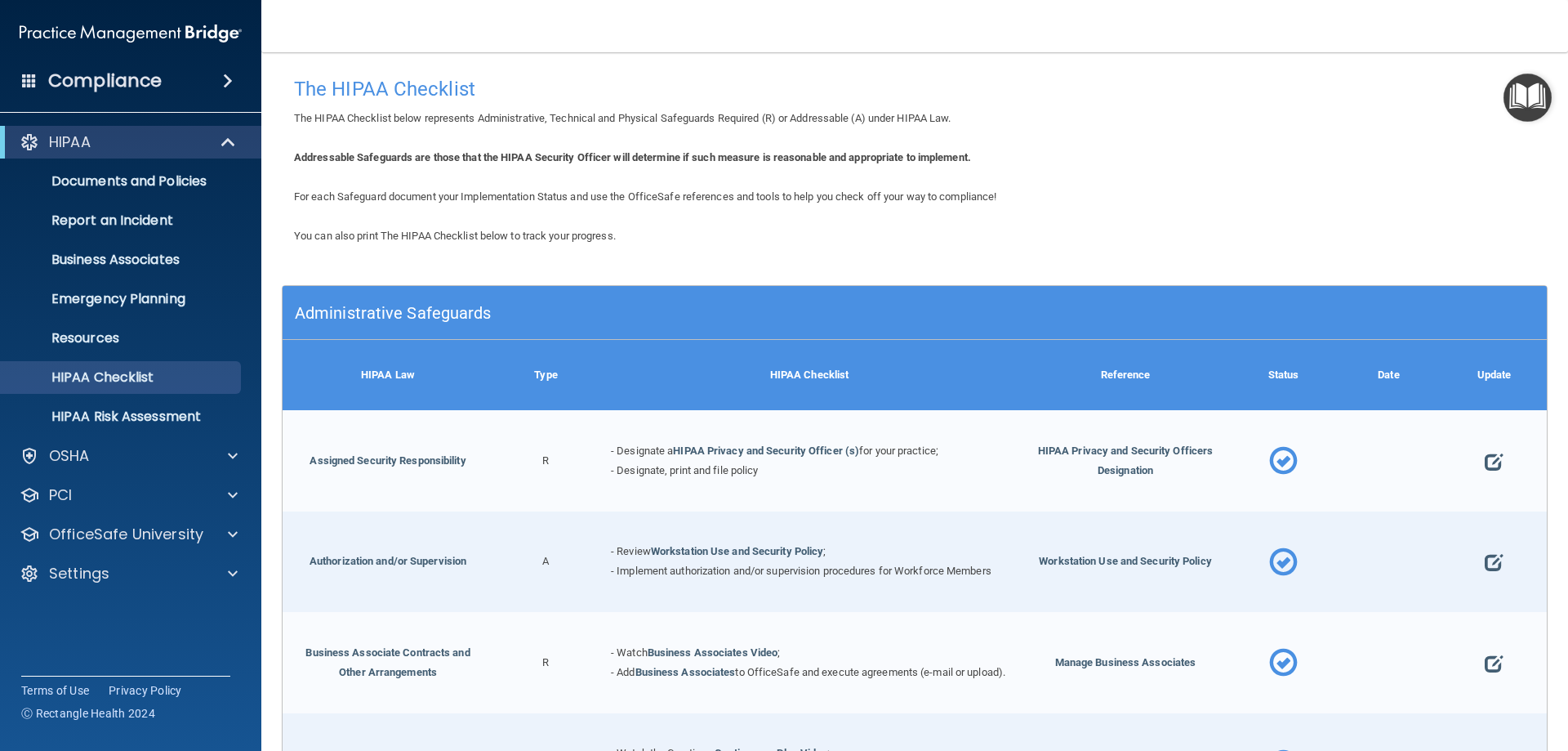
click at [390, 312] on h5 "Administrative Safeguards" at bounding box center [757, 313] width 924 height 18
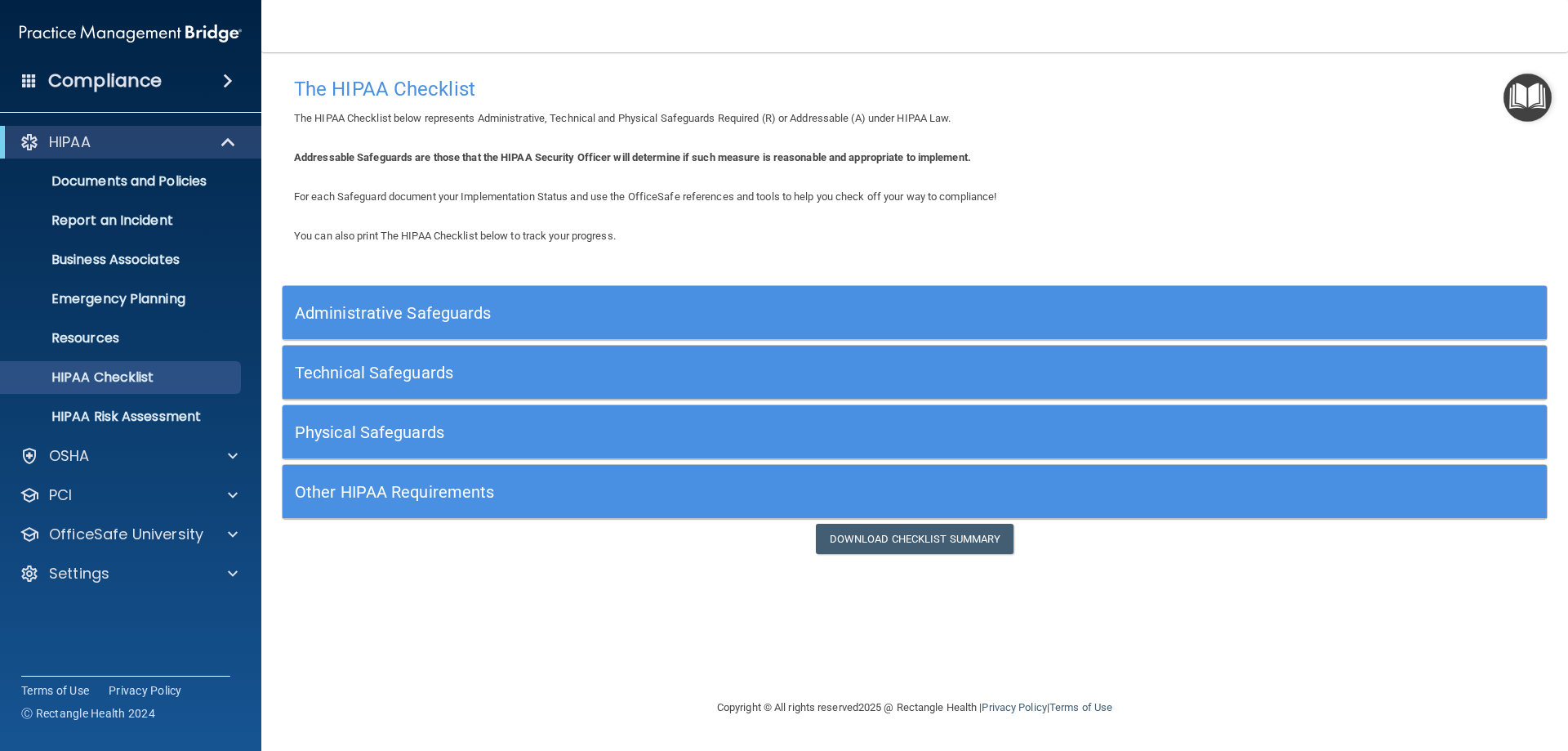
click at [396, 372] on h5 "Technical Safeguards" at bounding box center [757, 372] width 924 height 18
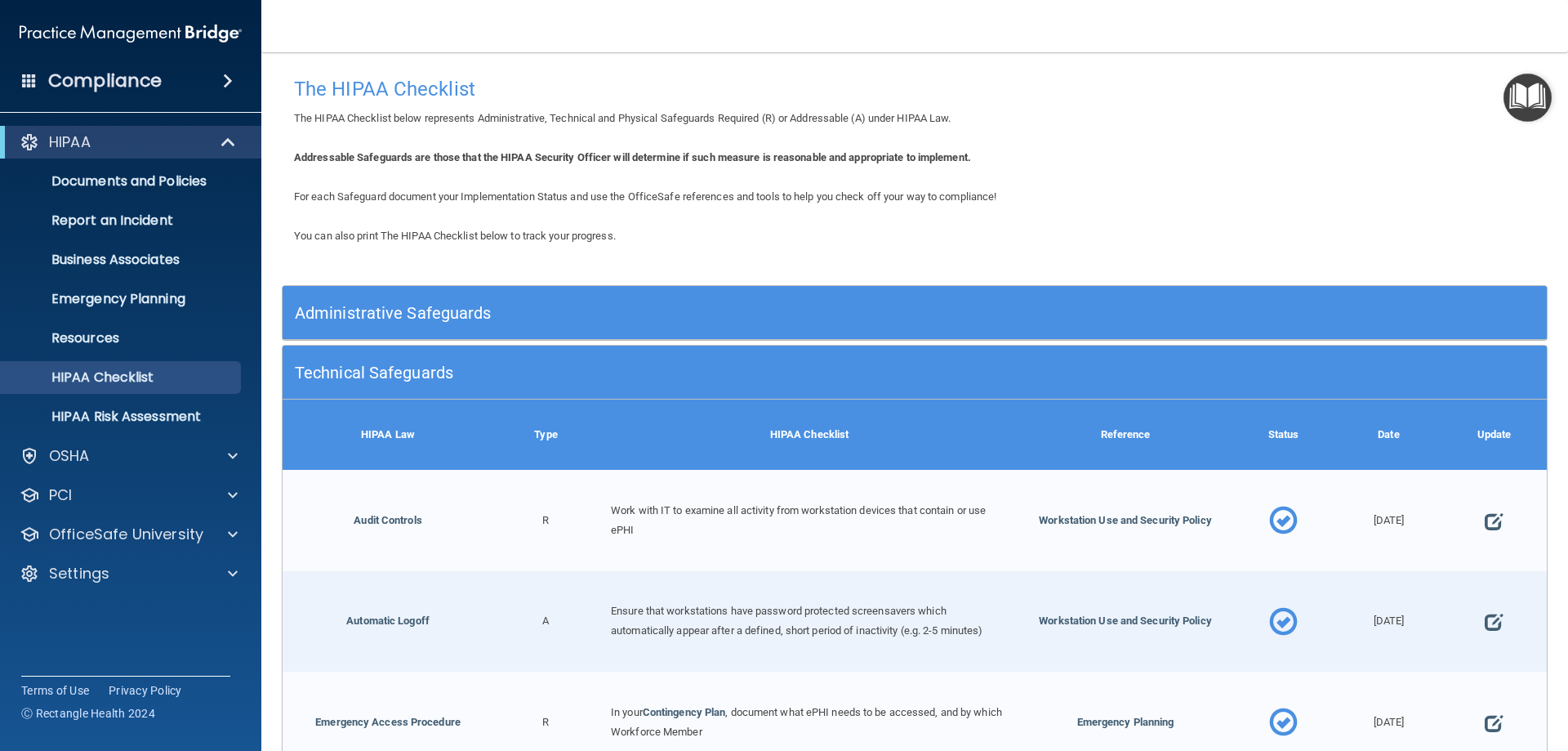
click at [359, 374] on h5 "Technical Safeguards" at bounding box center [757, 372] width 924 height 18
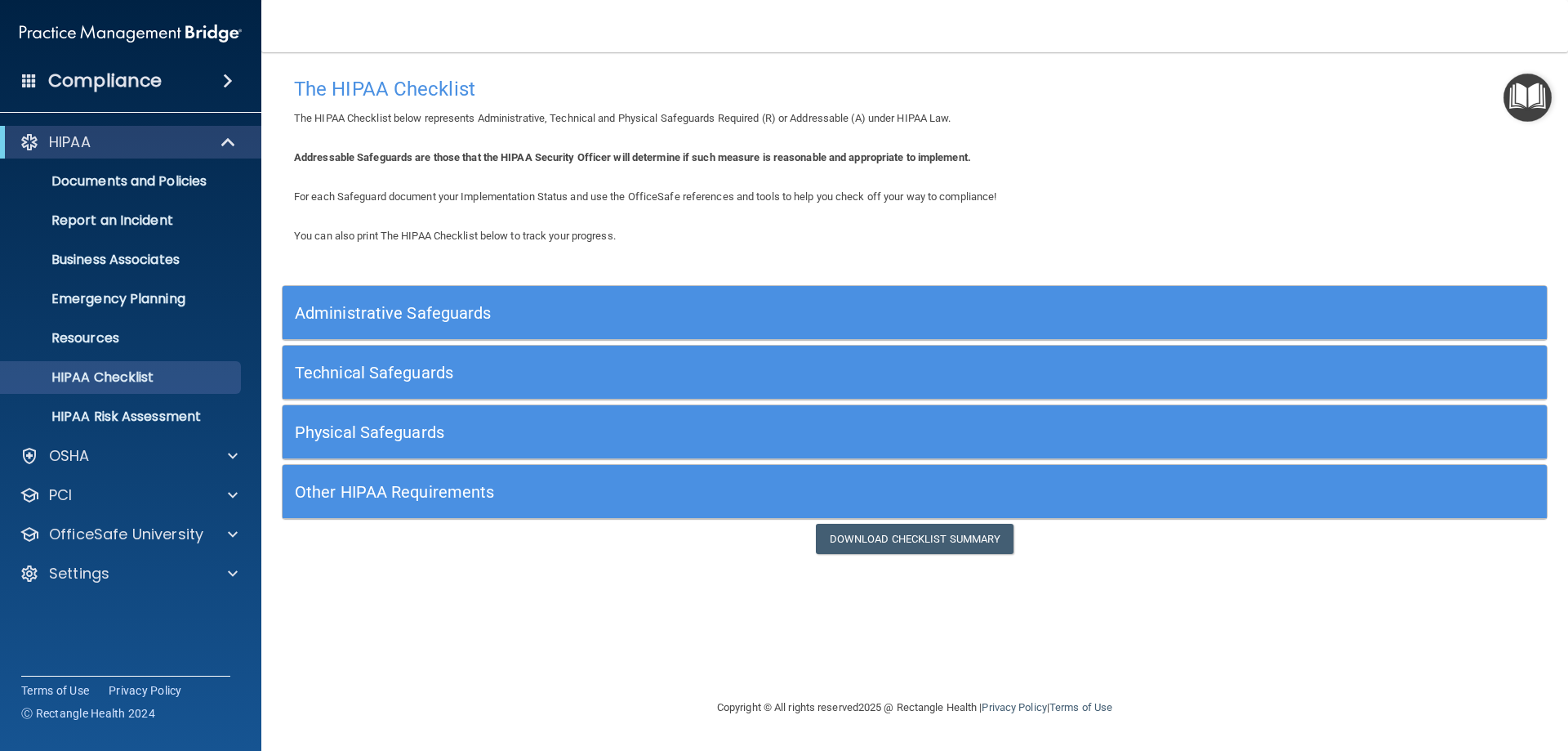
click at [404, 442] on div "Physical Safeguards" at bounding box center [757, 431] width 948 height 37
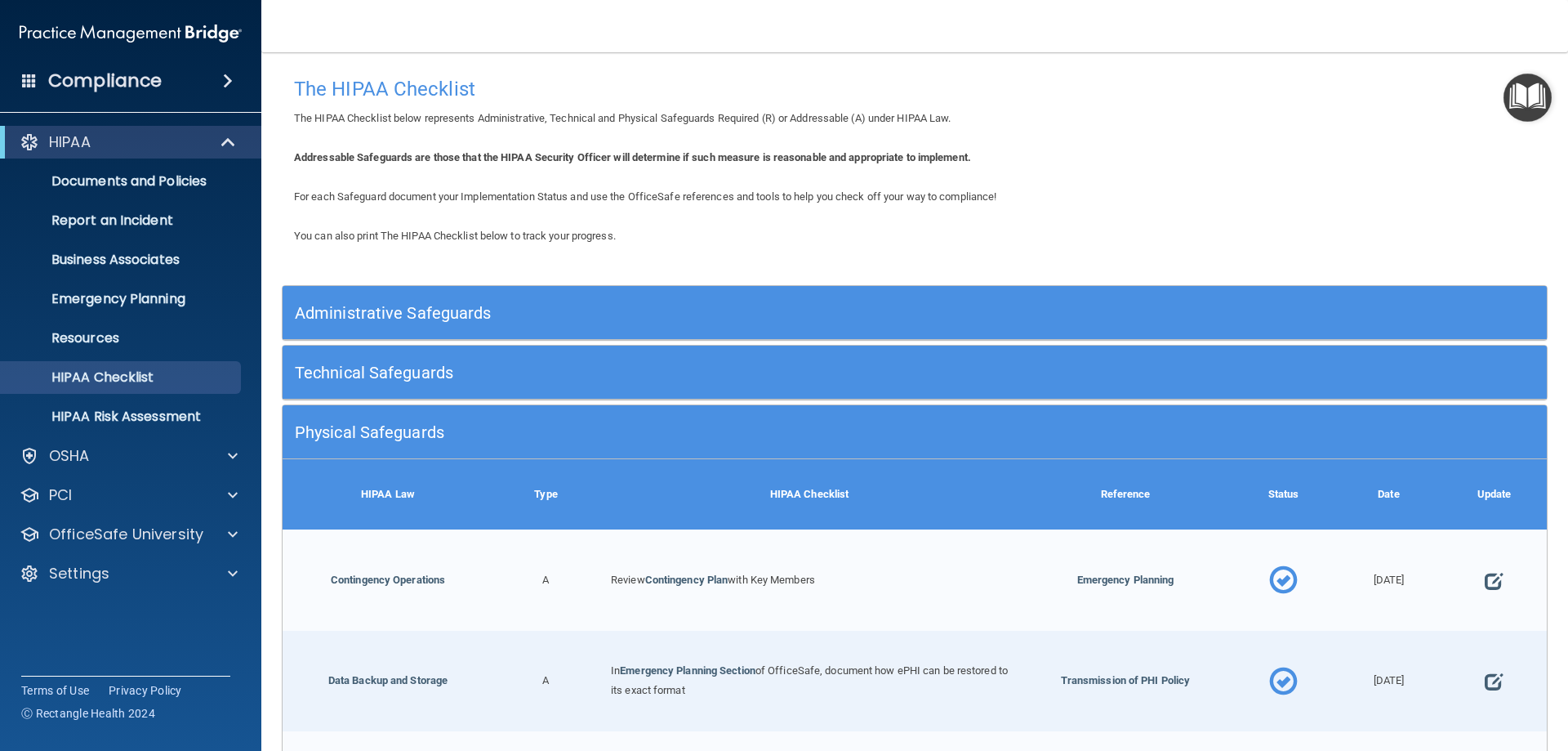
click at [405, 431] on h5 "Physical Safeguards" at bounding box center [757, 432] width 924 height 18
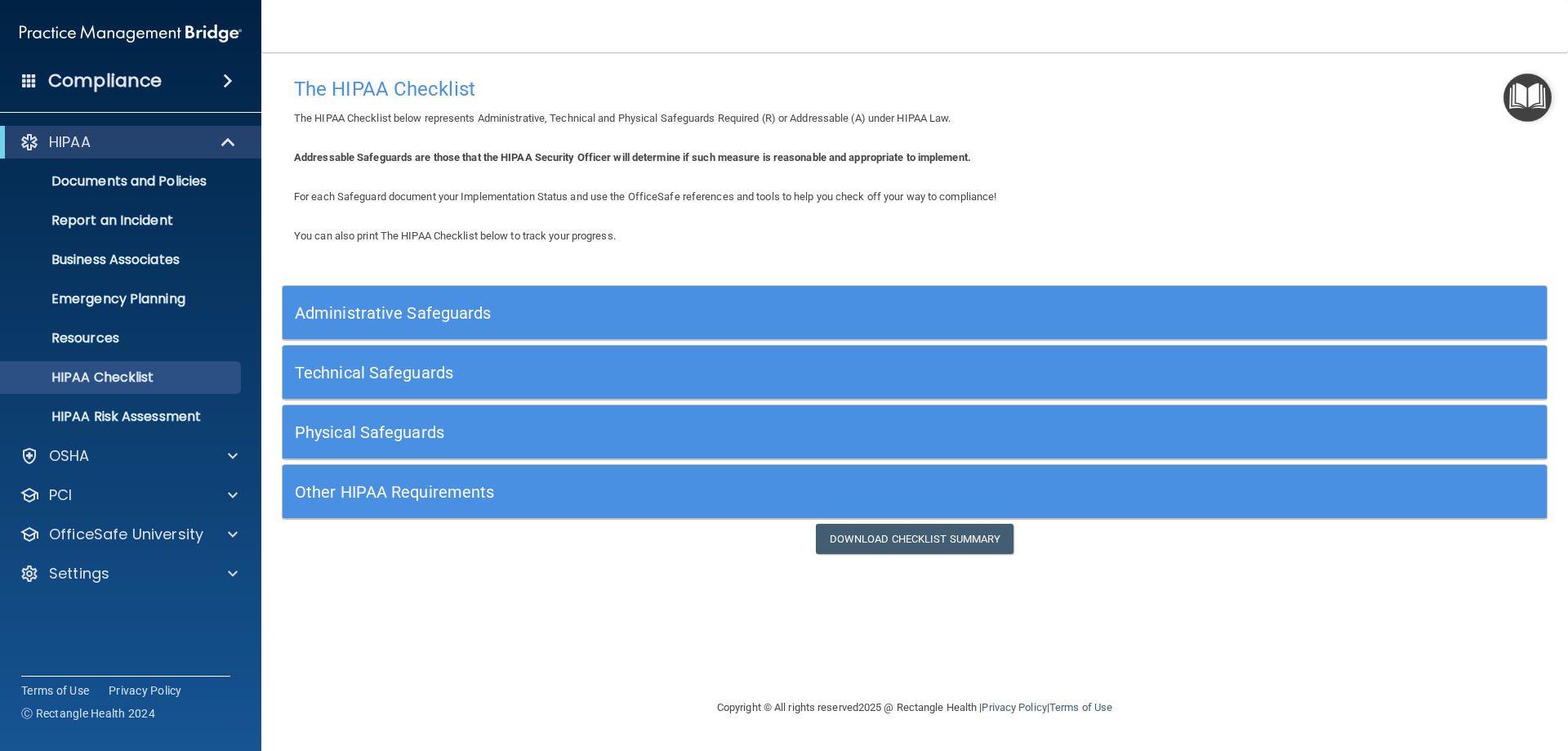
click at [414, 494] on h5 "Other HIPAA Requirements" at bounding box center [757, 492] width 924 height 18
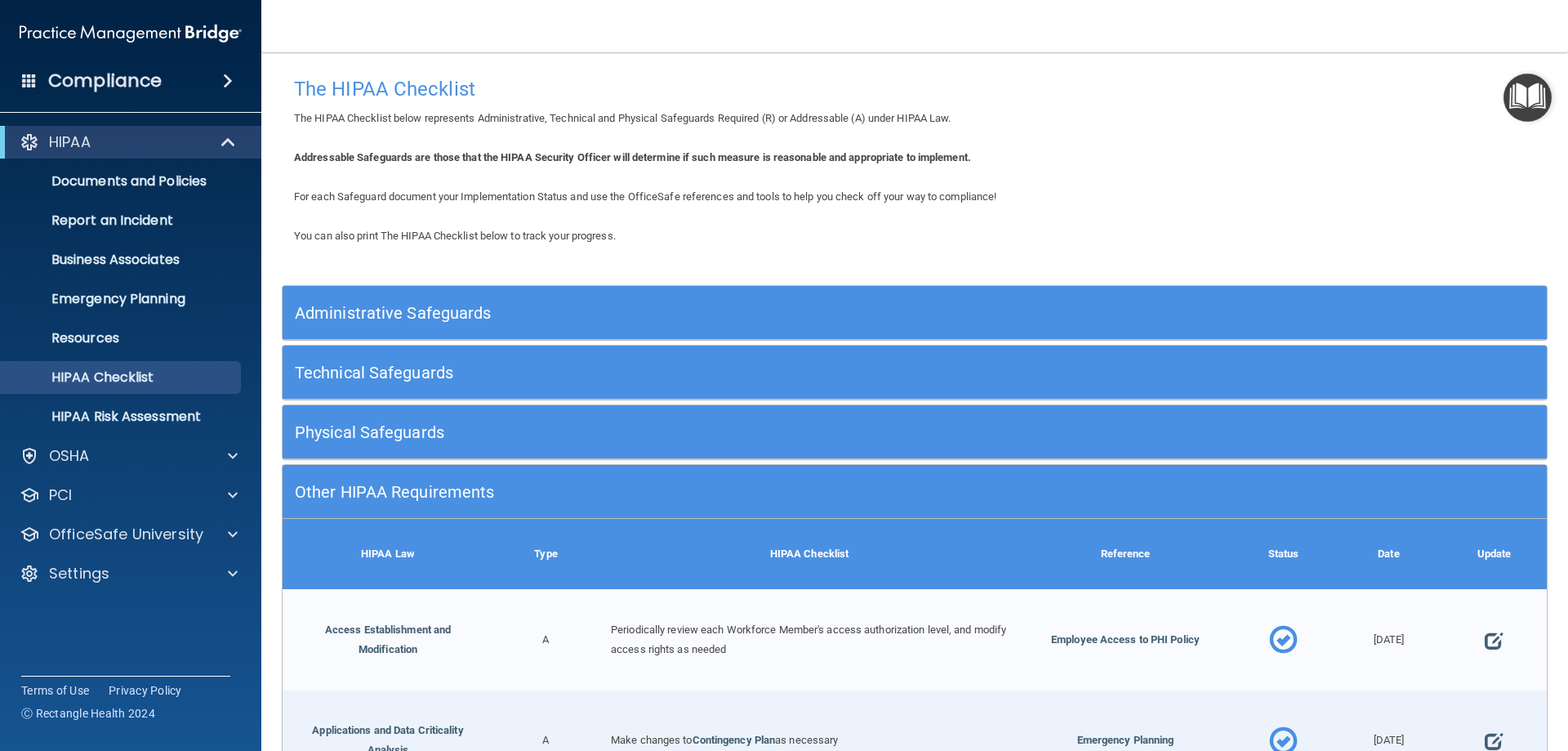
click at [443, 477] on div "Other HIPAA Requirements" at bounding box center [757, 491] width 948 height 37
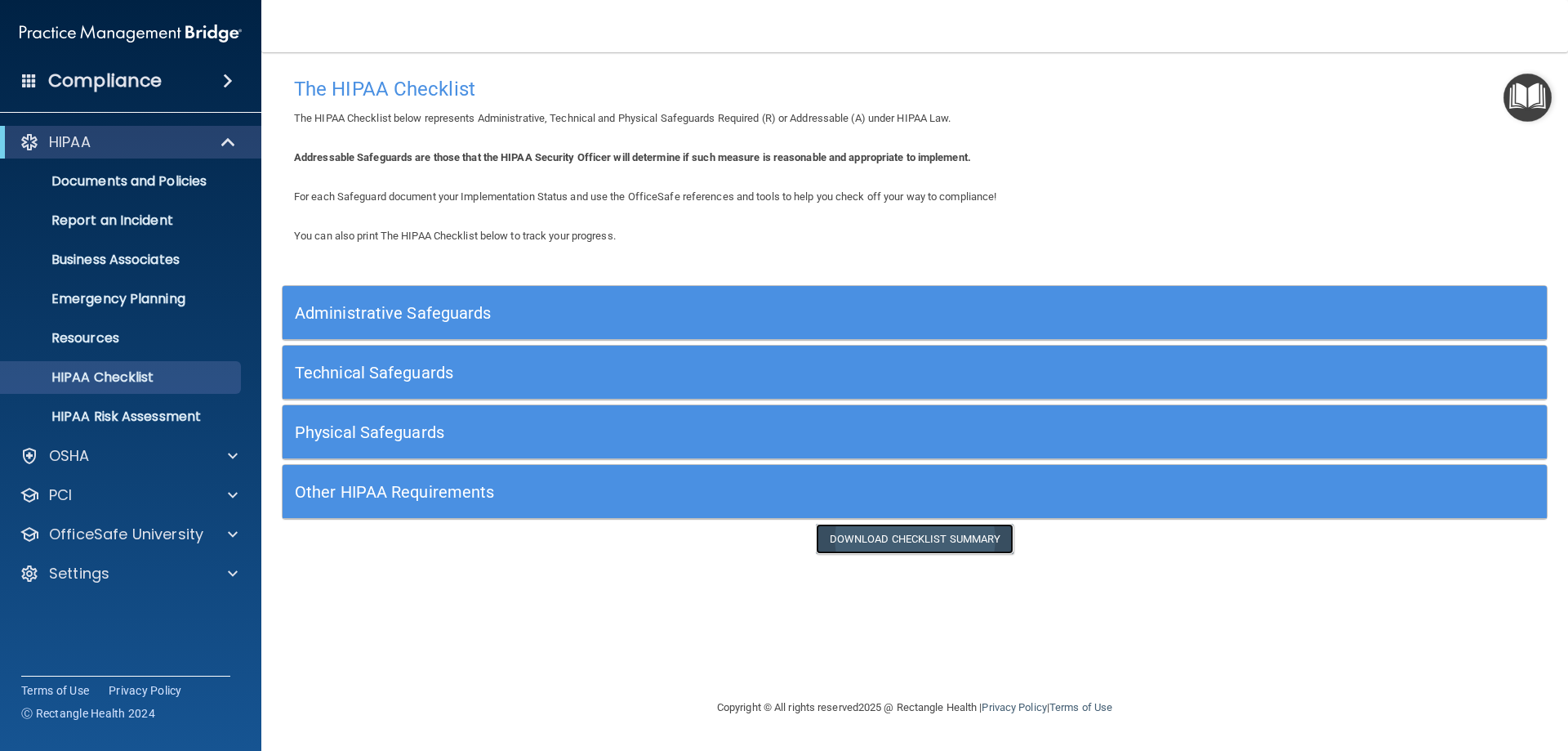
click at [920, 531] on link "Download Checklist Summary" at bounding box center [915, 539] width 198 height 30
click at [116, 421] on p "HIPAA Risk Assessment" at bounding box center [122, 416] width 223 height 16
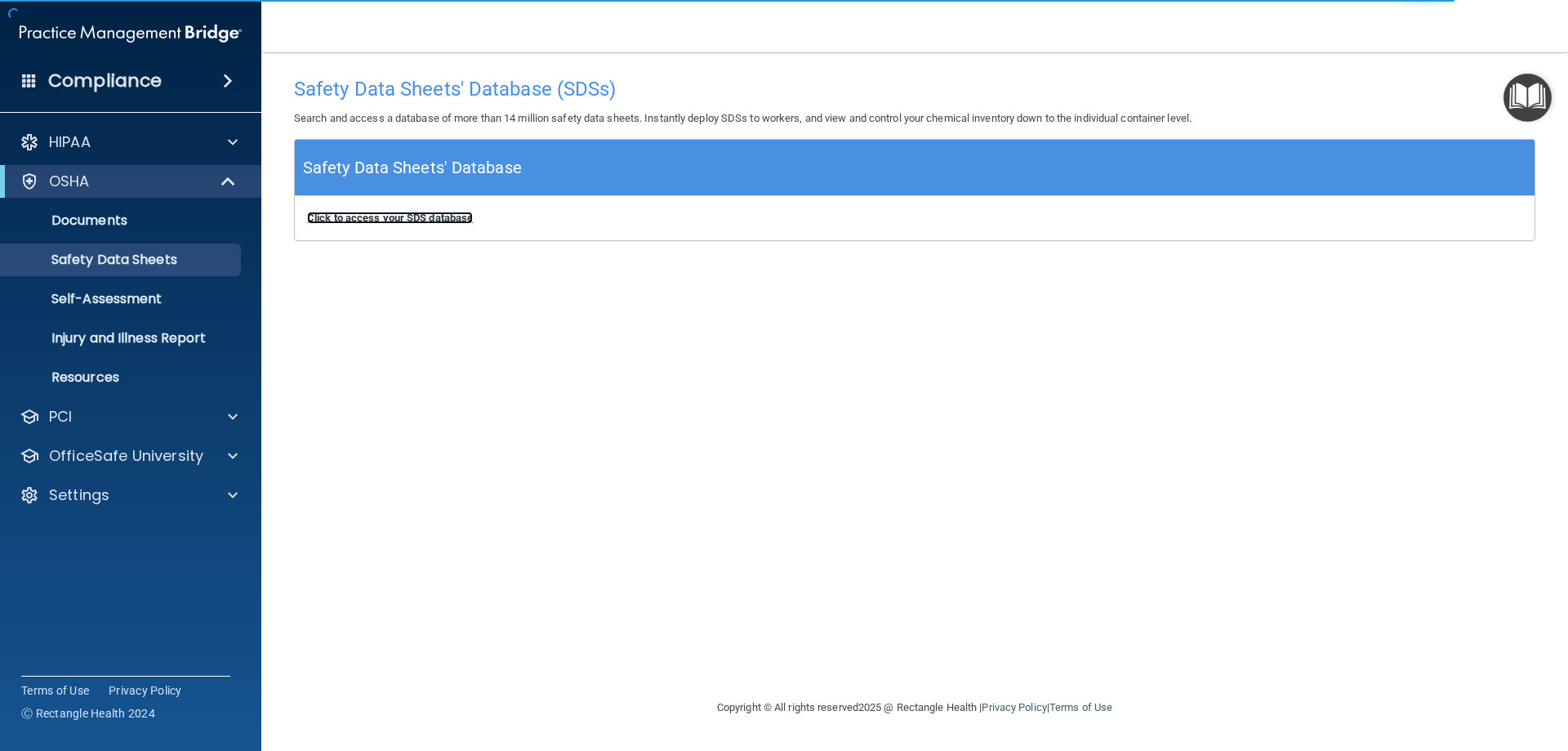
click at [375, 217] on b "Click to access your SDS database" at bounding box center [390, 217] width 166 height 12
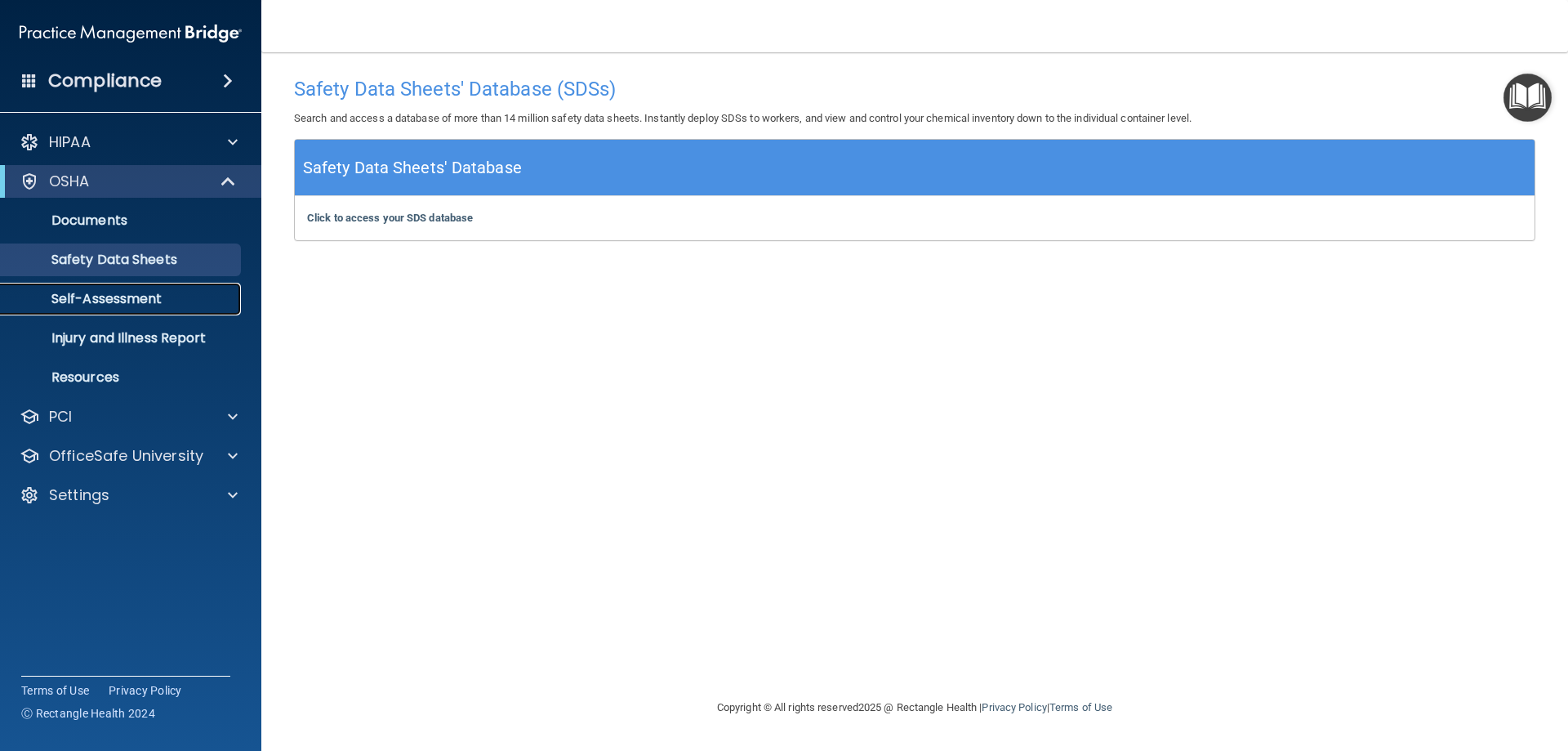
click at [142, 308] on link "Self-Assessment" at bounding box center [112, 299] width 257 height 33
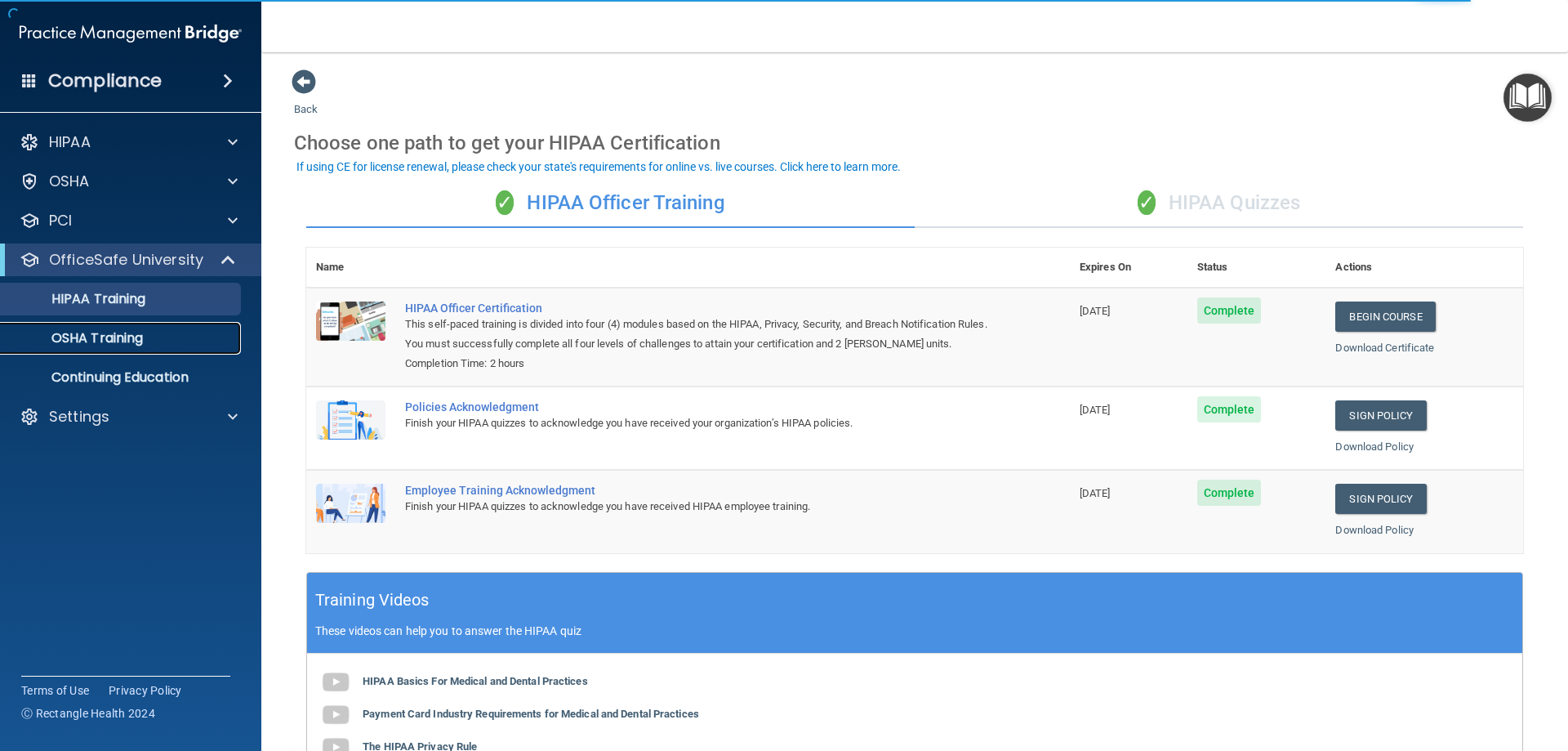
click at [143, 338] on p "OSHA Training" at bounding box center [76, 338] width 132 height 16
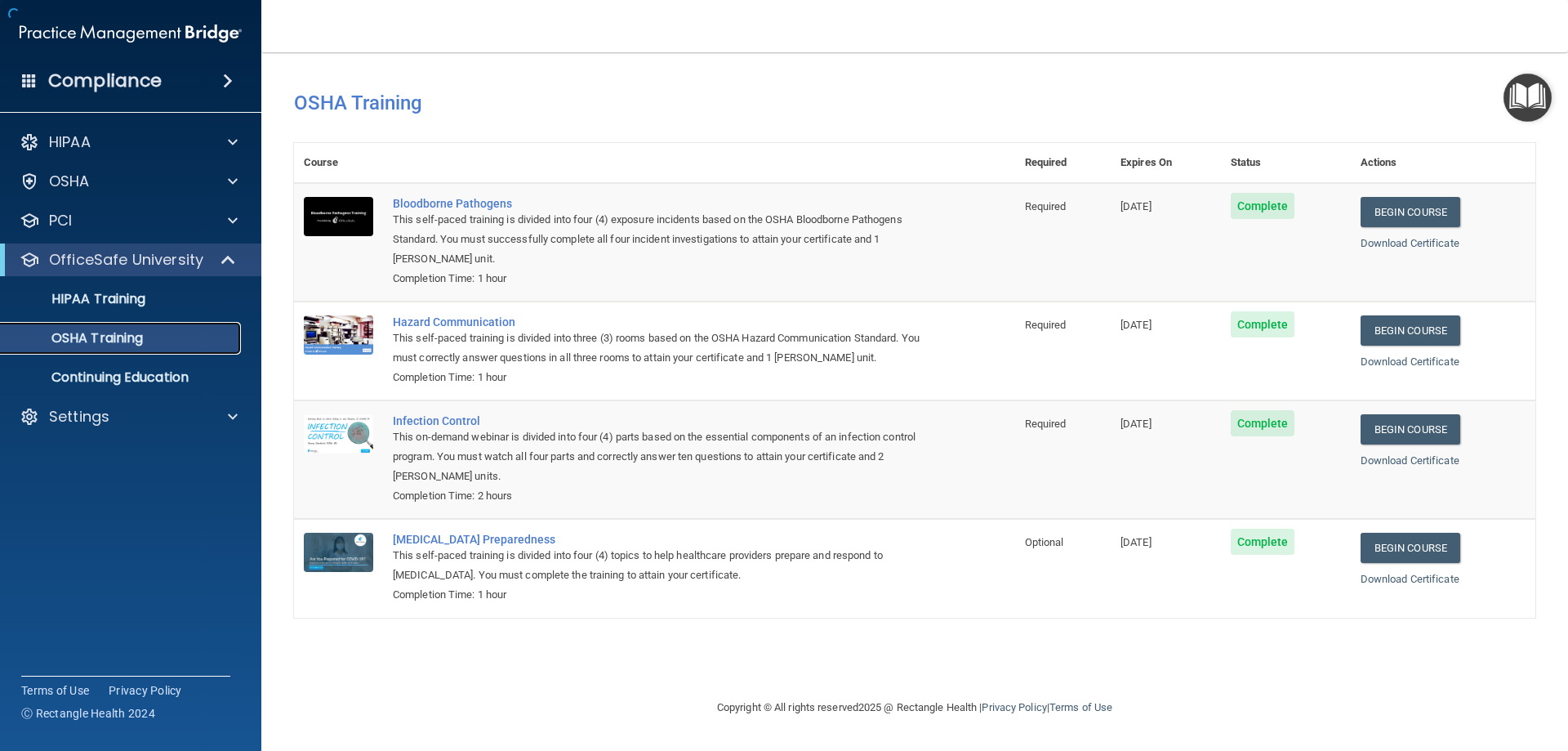
click at [158, 339] on div "OSHA Training" at bounding box center [122, 338] width 223 height 16
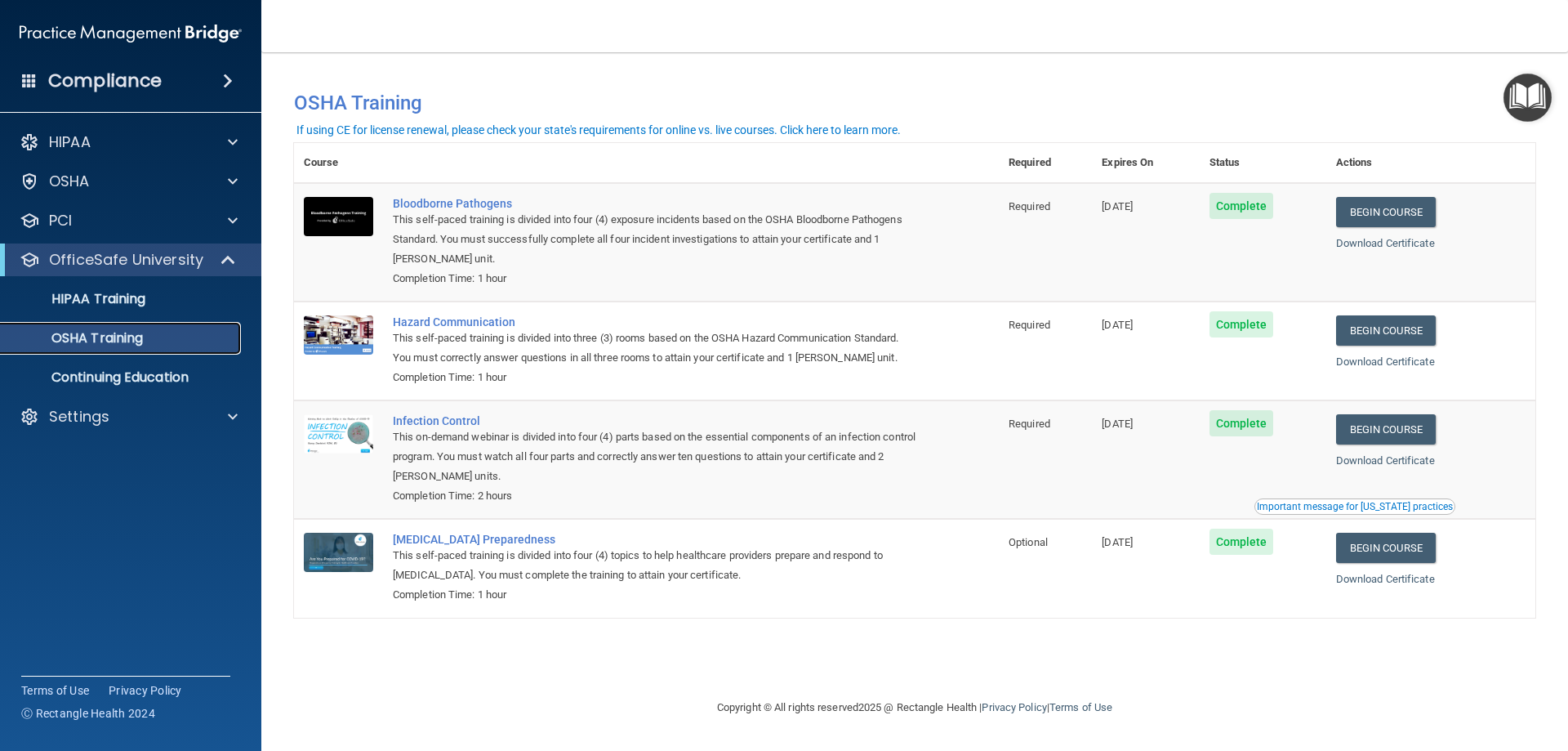
click at [158, 339] on div "OSHA Training" at bounding box center [122, 338] width 223 height 16
click at [130, 305] on p "HIPAA Training" at bounding box center [78, 299] width 134 height 16
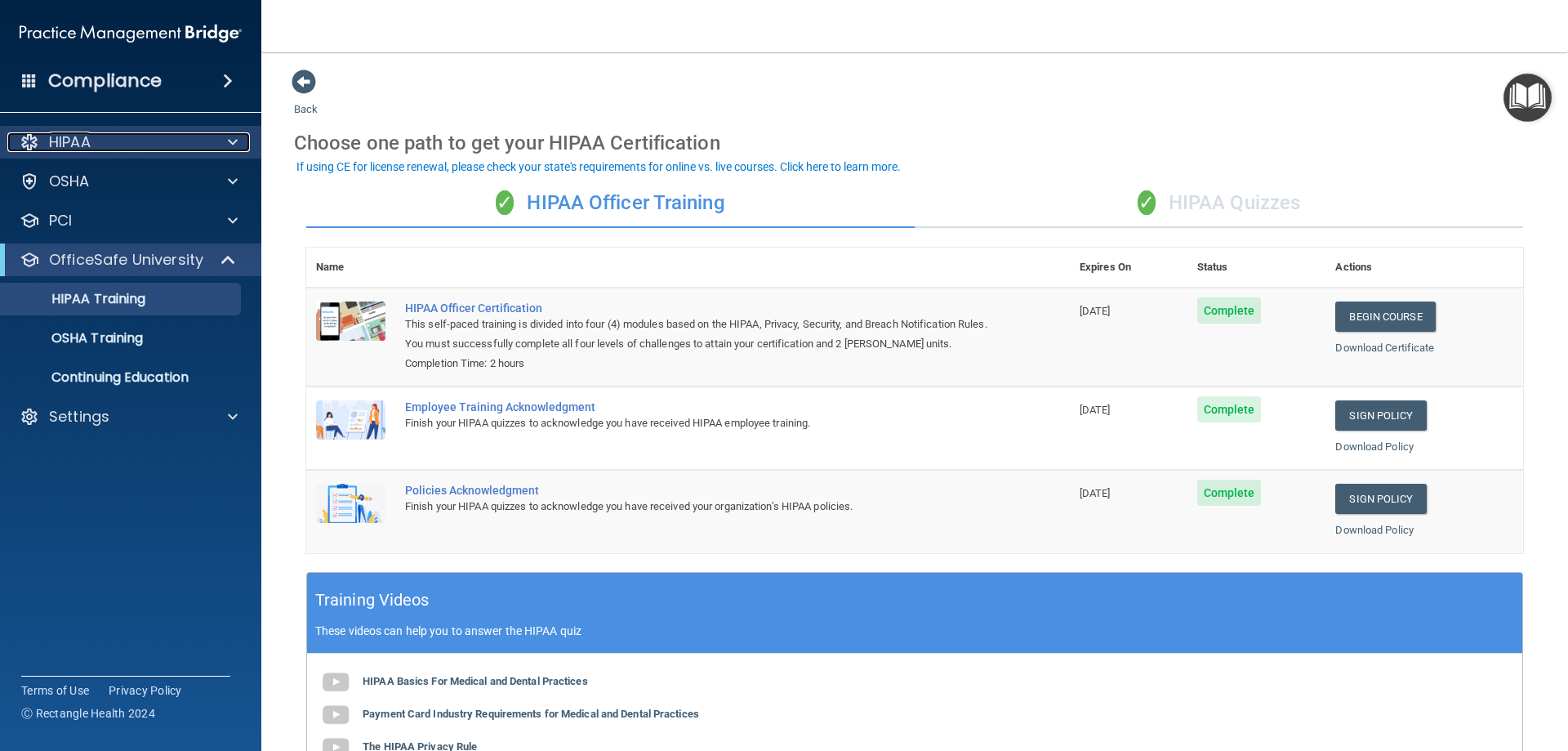
click at [75, 142] on p "HIPAA" at bounding box center [70, 142] width 42 height 20
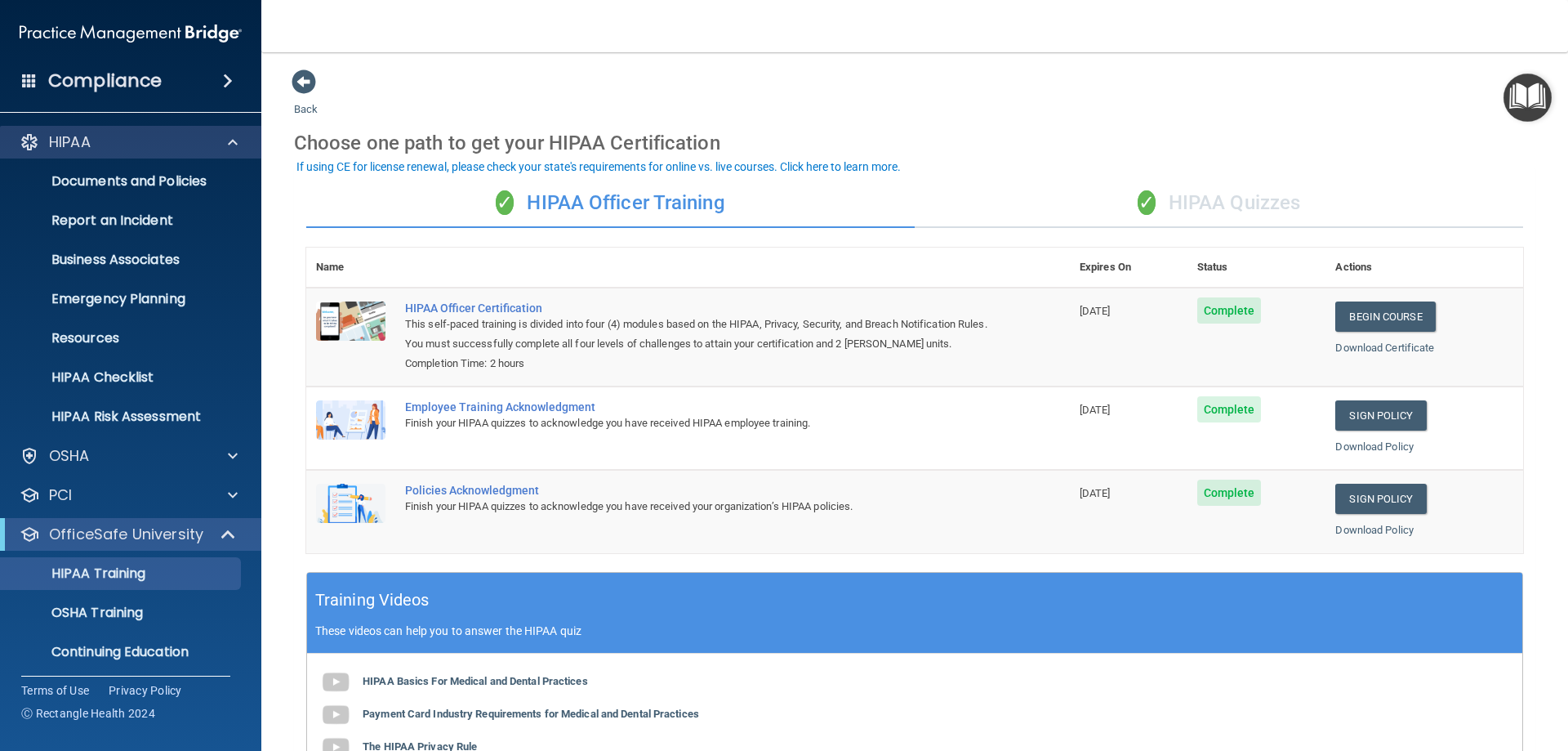
click at [108, 130] on div "HIPAA" at bounding box center [131, 142] width 262 height 33
click at [107, 126] on div "HIPAA Documents and Policies Report an Incident Business Associates Emergency P…" at bounding box center [131, 419] width 262 height 601
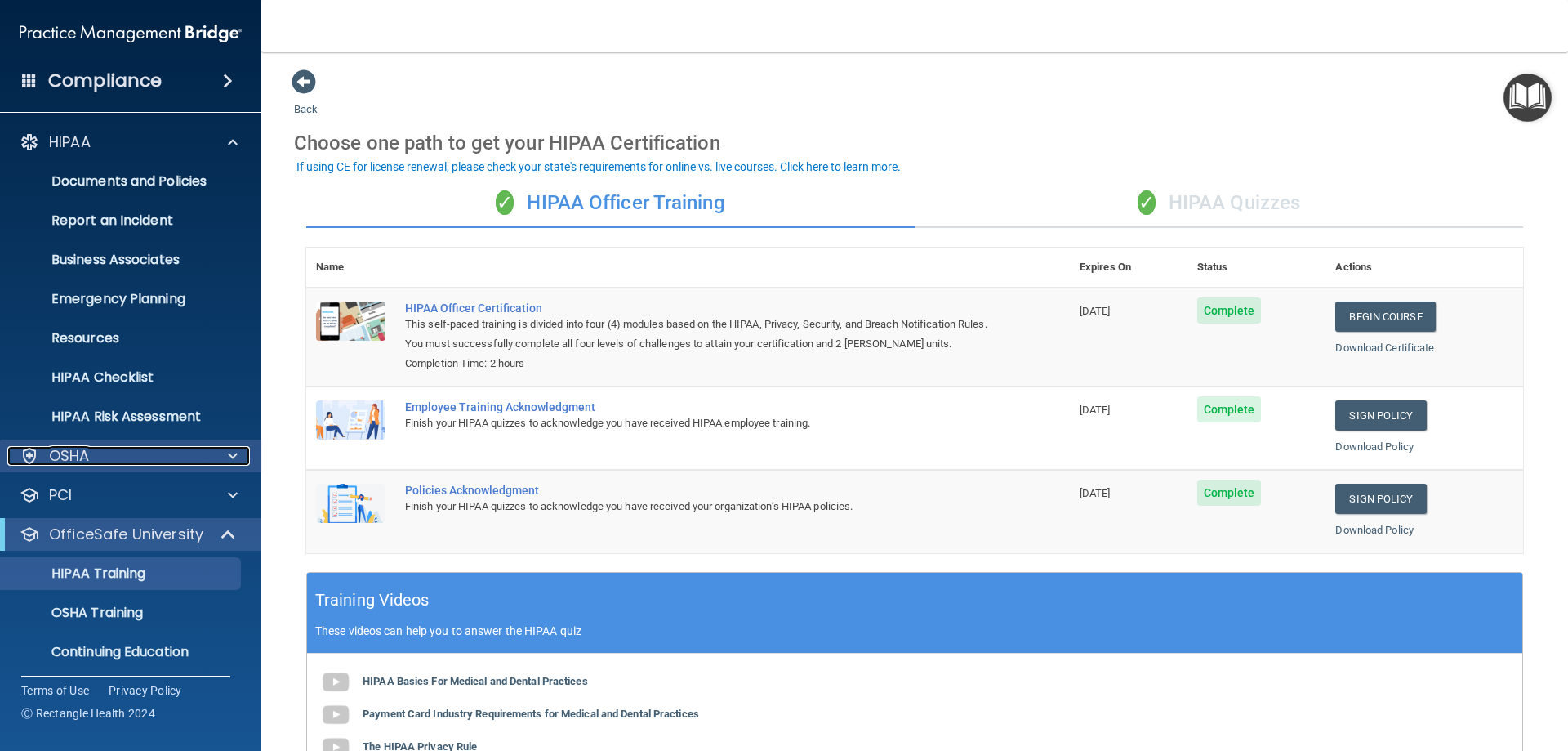
click at [130, 458] on div "OSHA" at bounding box center [108, 456] width 202 height 20
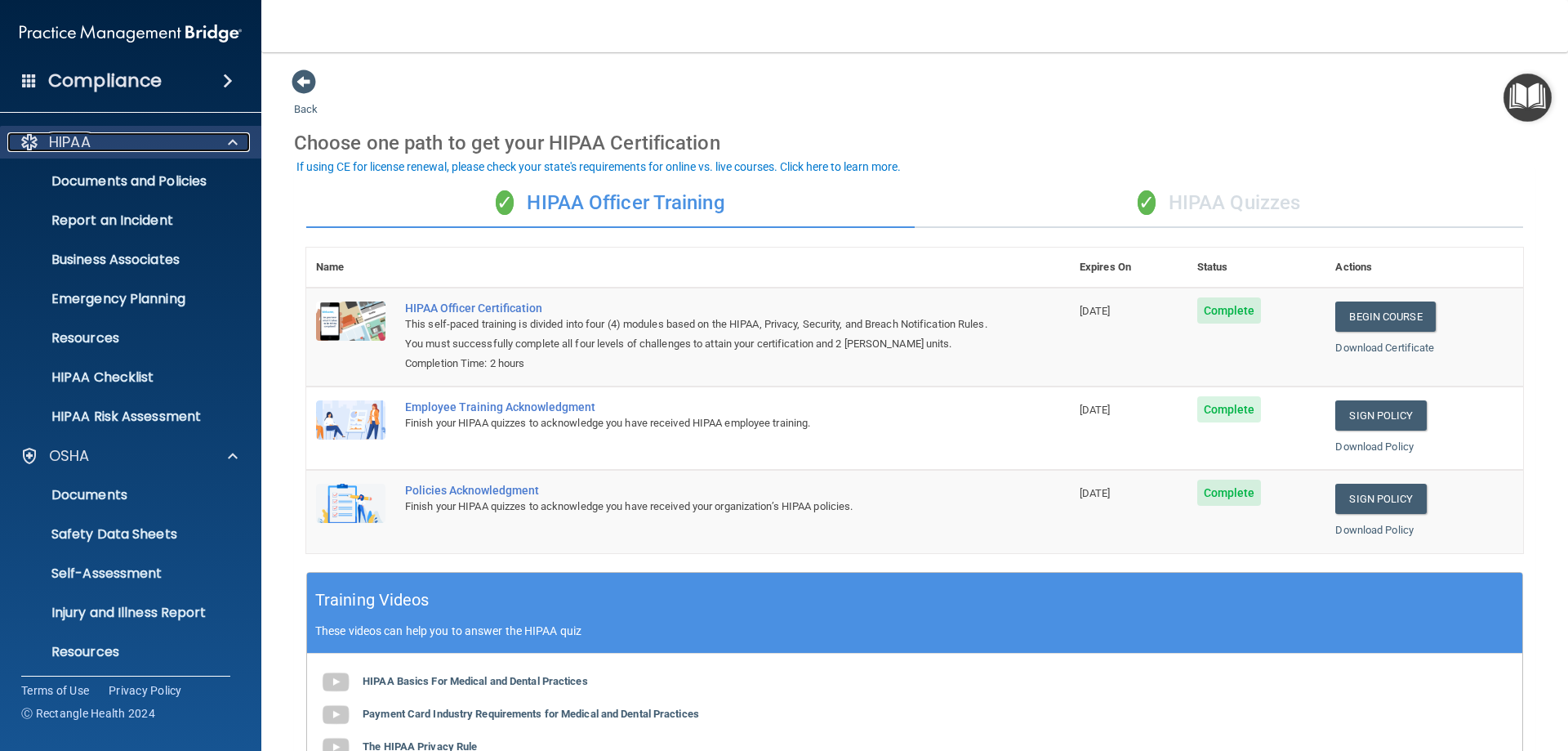
click at [138, 142] on div "HIPAA" at bounding box center [108, 142] width 202 height 20
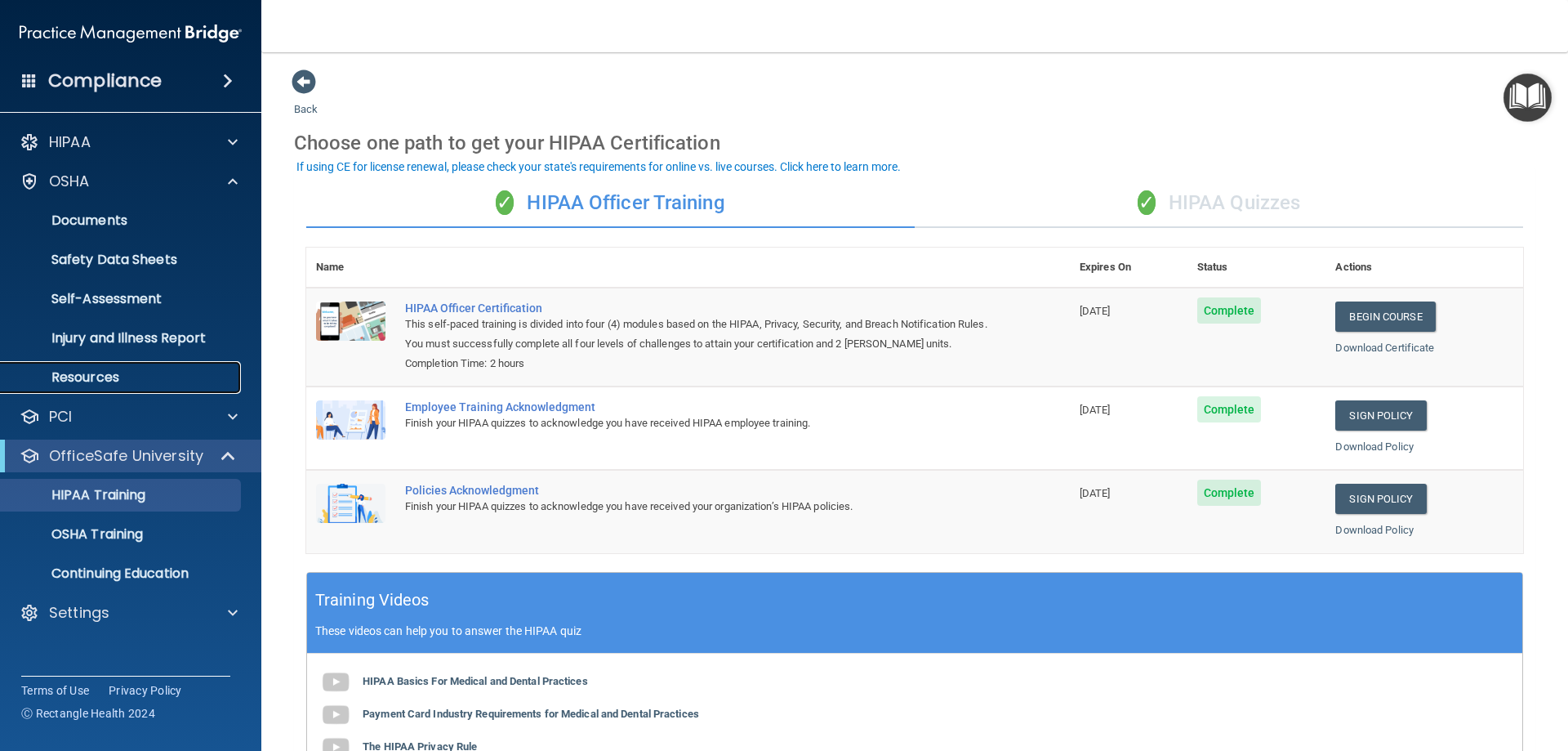
click at [96, 377] on p "Resources" at bounding box center [122, 377] width 223 height 16
